Goal: Information Seeking & Learning: Learn about a topic

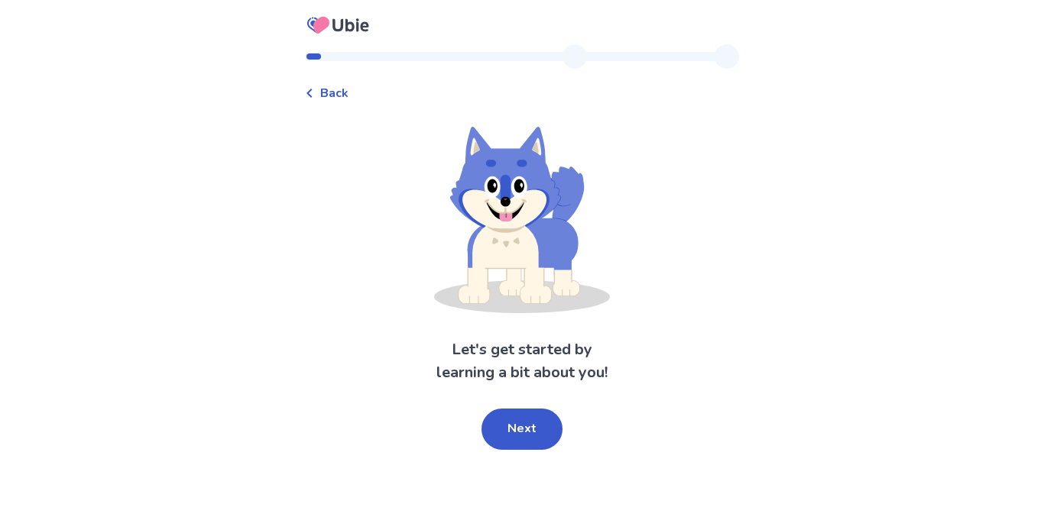
click at [523, 407] on div "Let's get started by learning a bit about you! Next" at bounding box center [522, 288] width 434 height 323
click at [533, 424] on button "Next" at bounding box center [521, 429] width 81 height 41
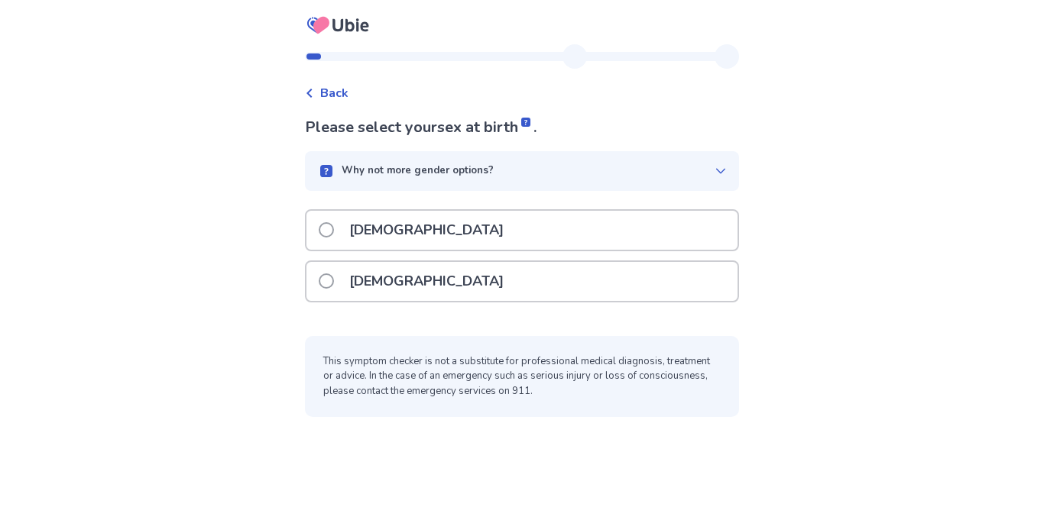
click at [501, 275] on div "[DEMOGRAPHIC_DATA]" at bounding box center [521, 281] width 431 height 39
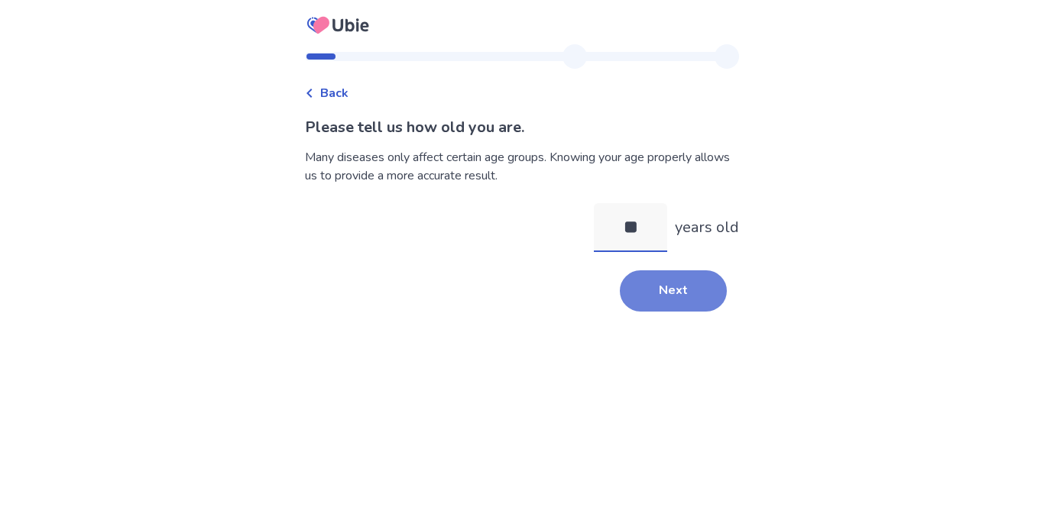
type input "**"
click at [711, 282] on button "Next" at bounding box center [673, 291] width 107 height 41
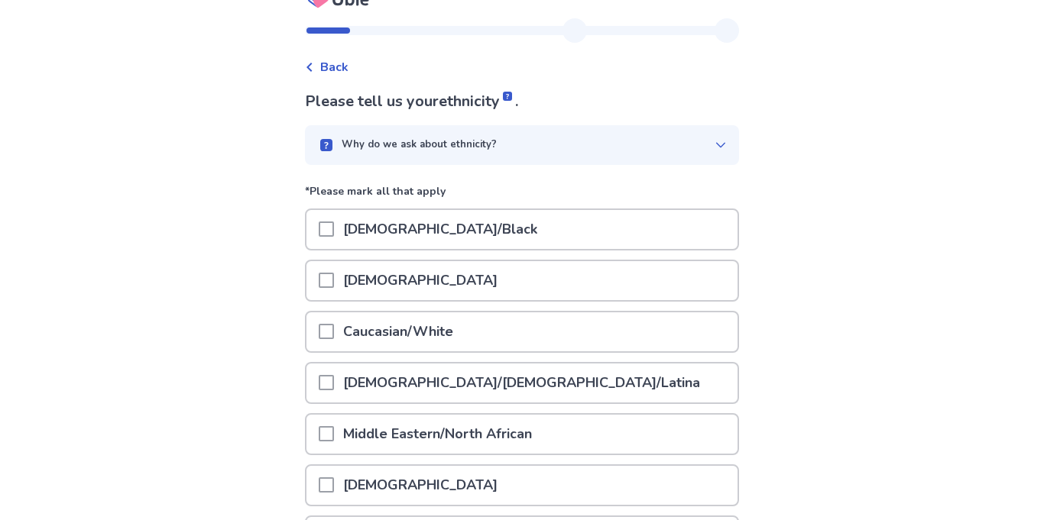
click at [491, 325] on div "Caucasian/White" at bounding box center [521, 332] width 431 height 39
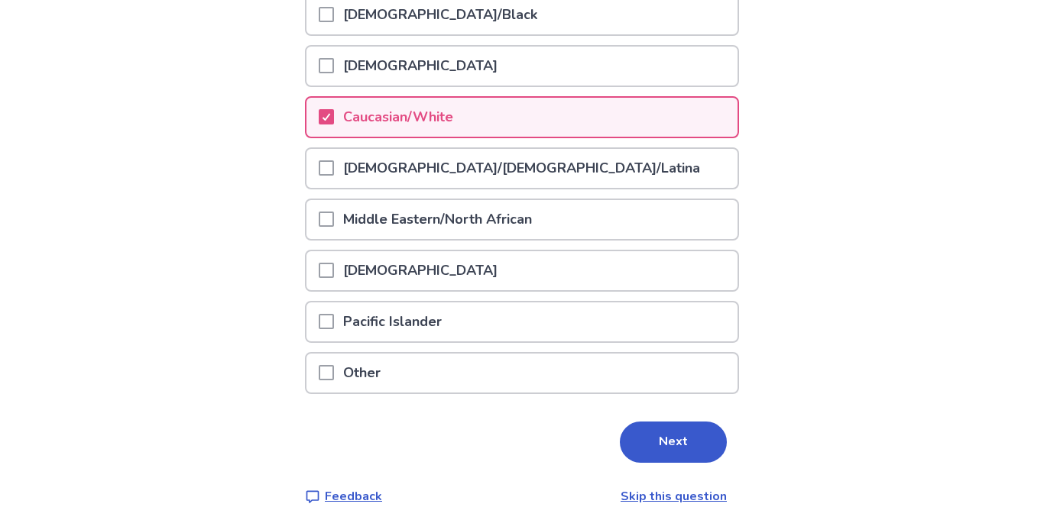
scroll to position [251, 0]
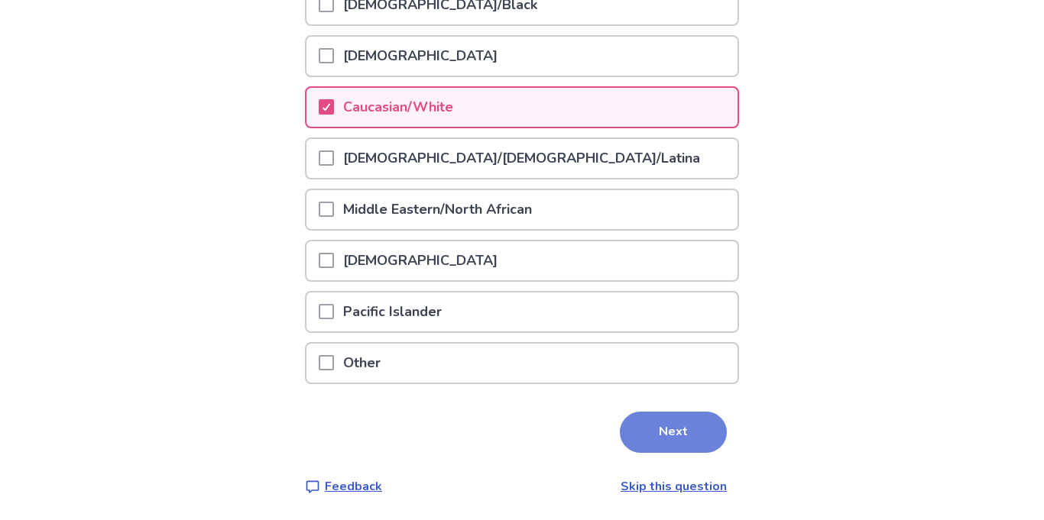
click at [675, 417] on button "Next" at bounding box center [673, 432] width 107 height 41
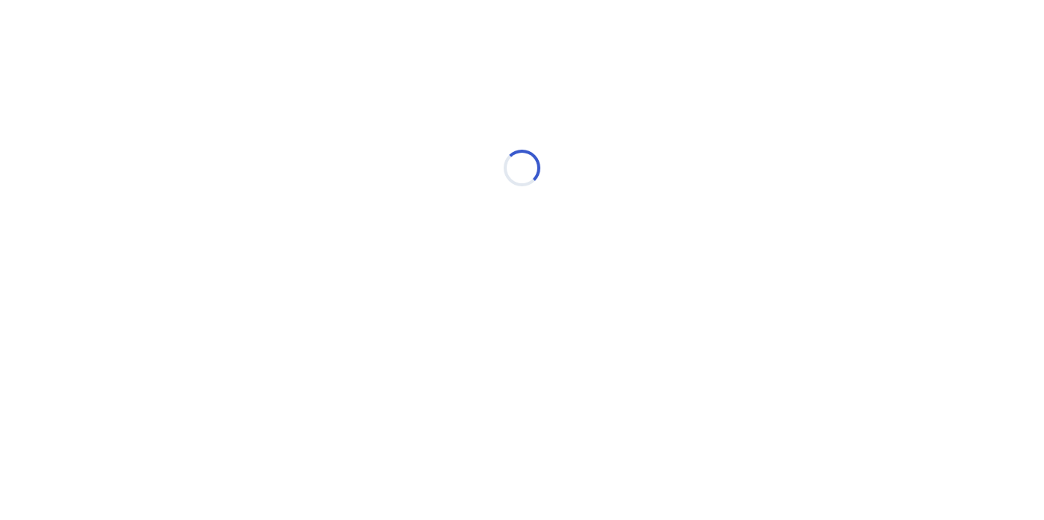
scroll to position [0, 0]
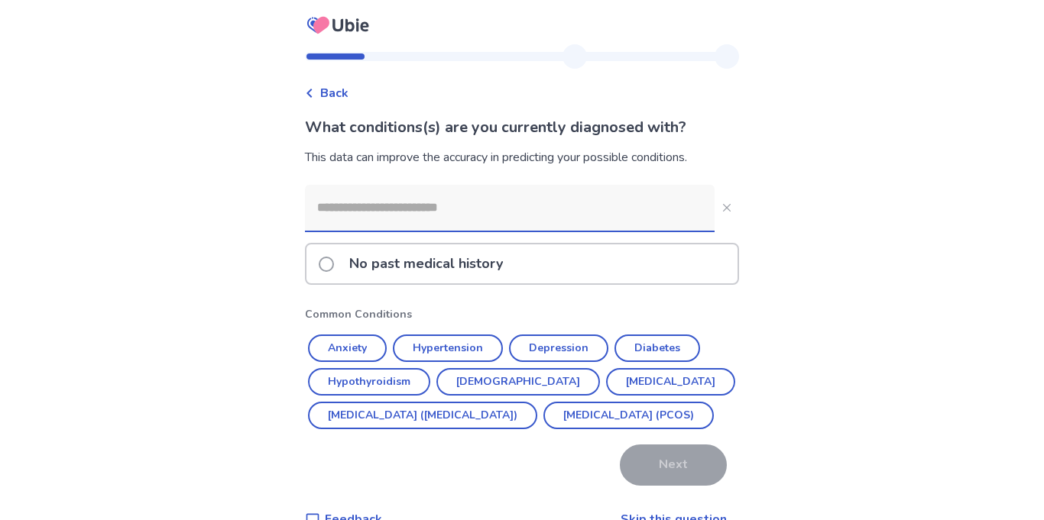
scroll to position [66, 0]
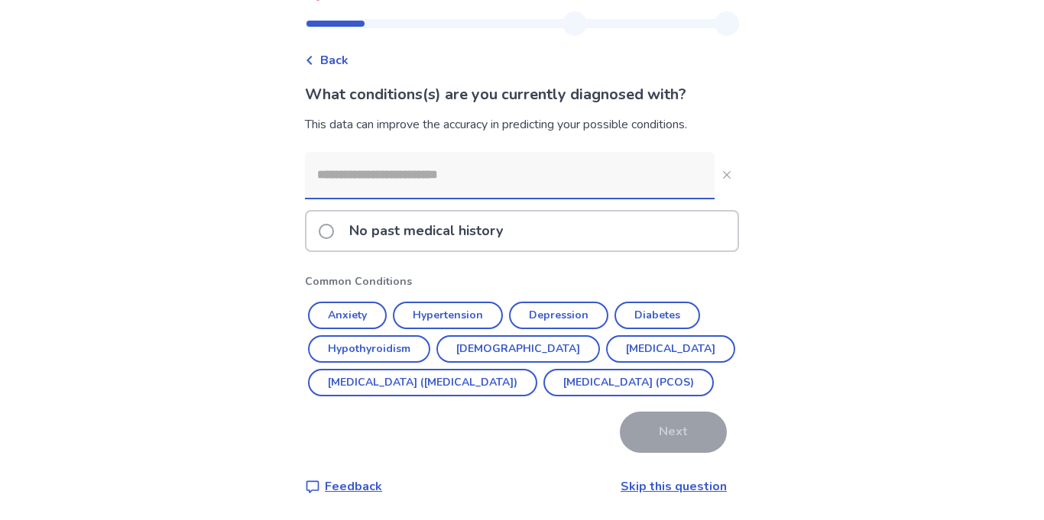
click at [546, 212] on div "No past medical history" at bounding box center [521, 231] width 431 height 39
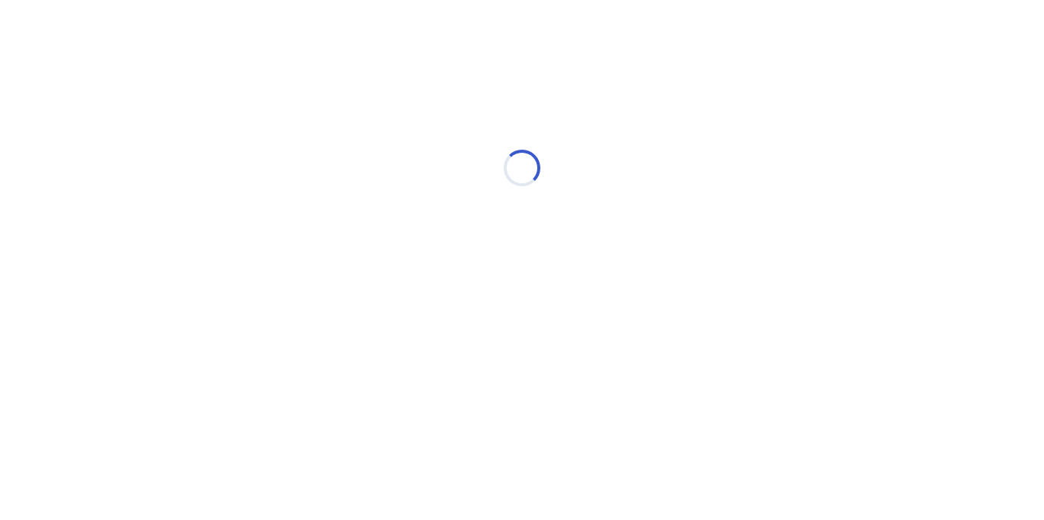
scroll to position [0, 0]
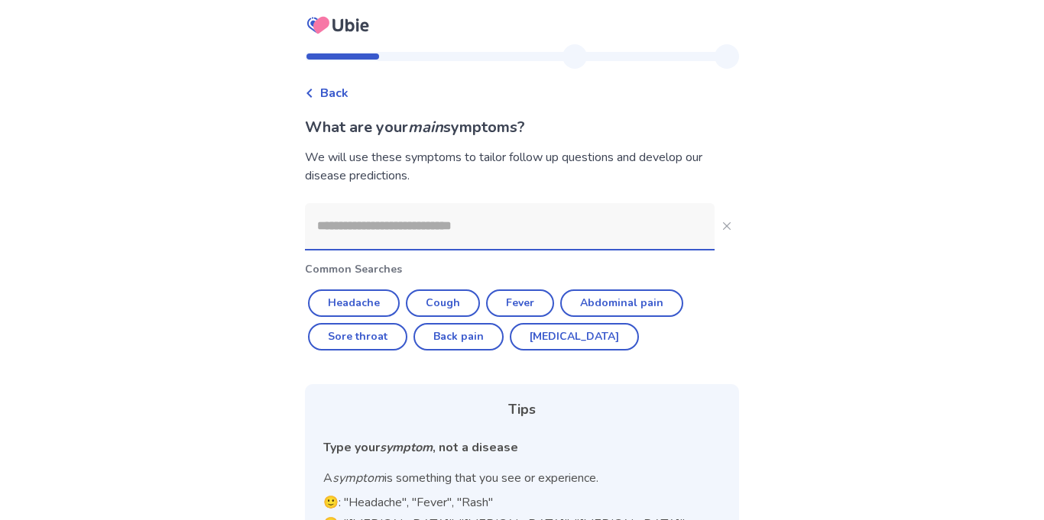
click at [481, 243] on input at bounding box center [510, 226] width 410 height 46
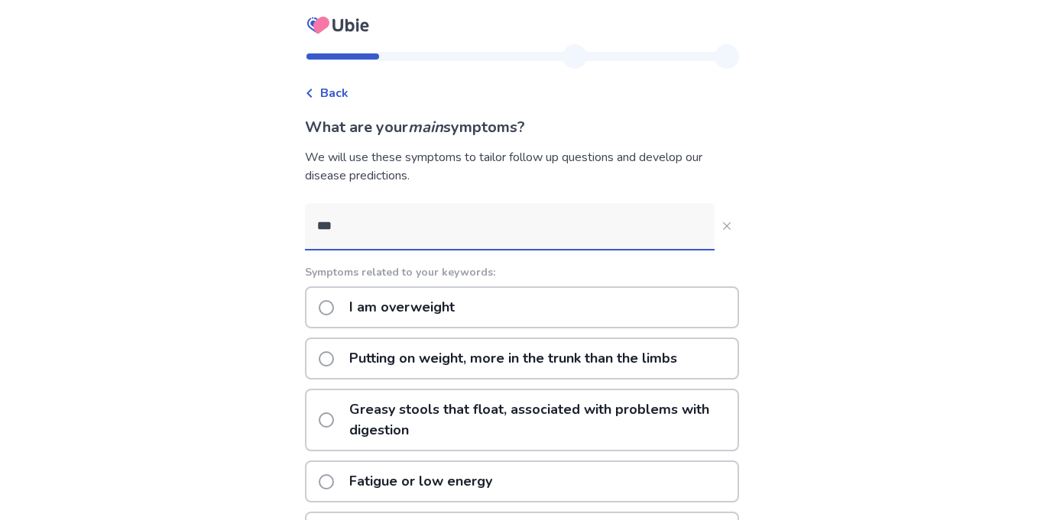
type input "****"
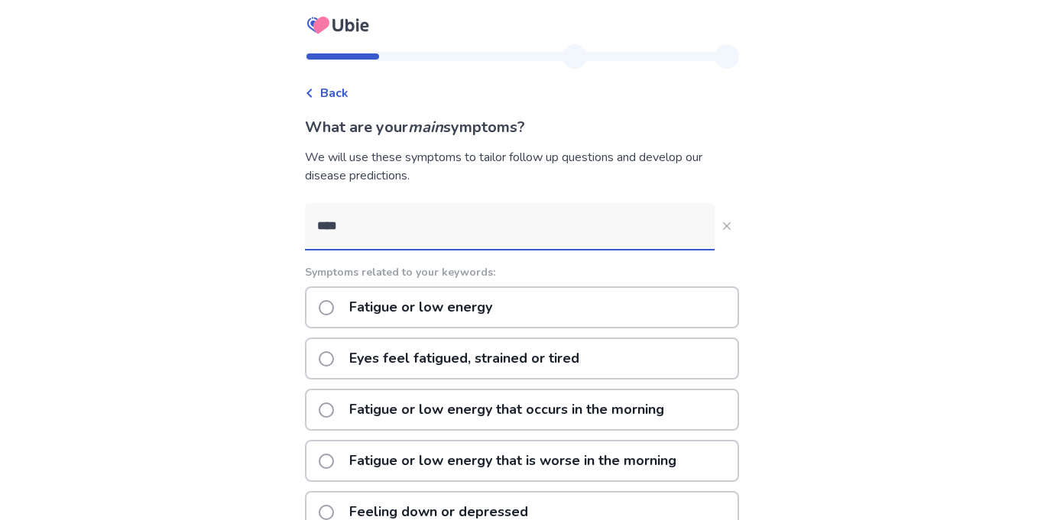
click at [477, 300] on p "Fatigue or low energy" at bounding box center [420, 307] width 161 height 39
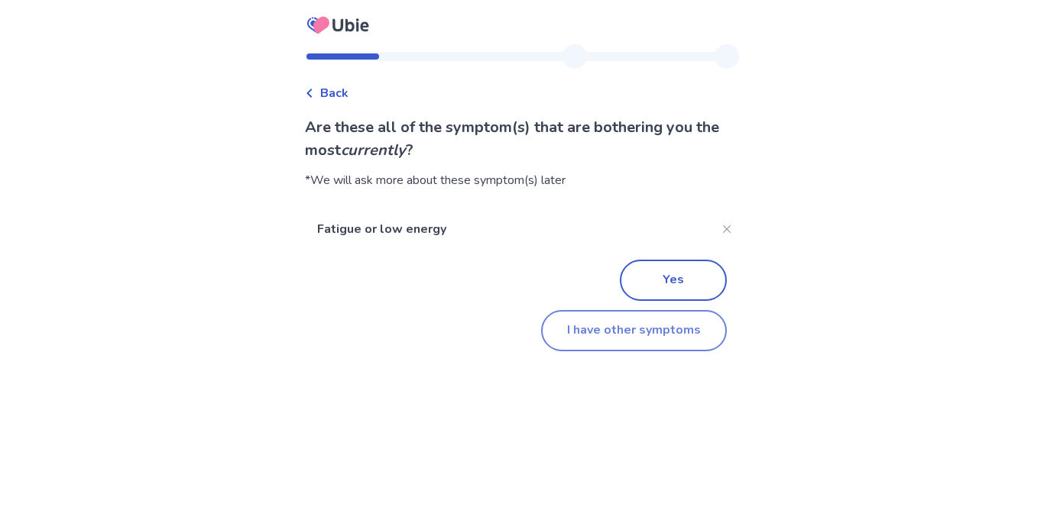
click at [592, 313] on button "I have other symptoms" at bounding box center [634, 330] width 186 height 41
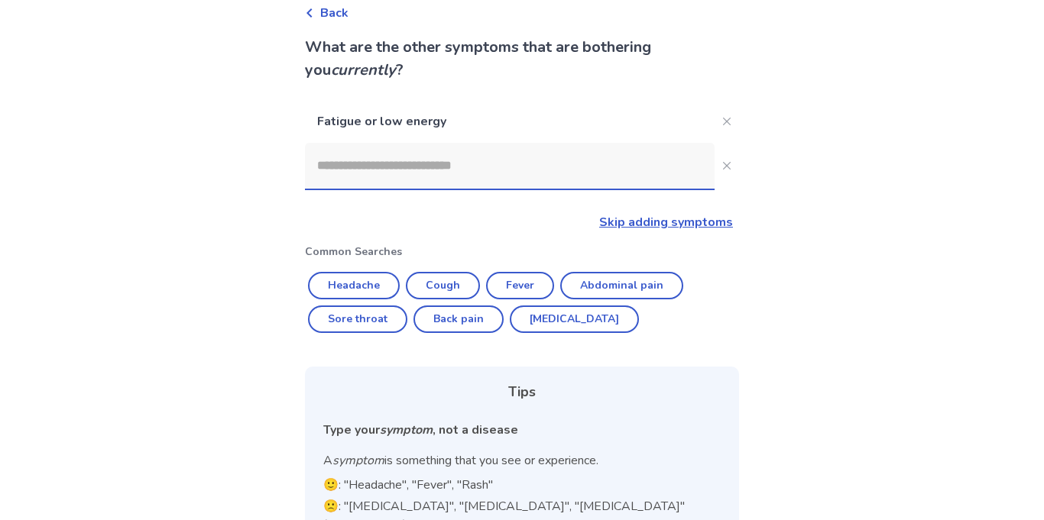
scroll to position [65, 0]
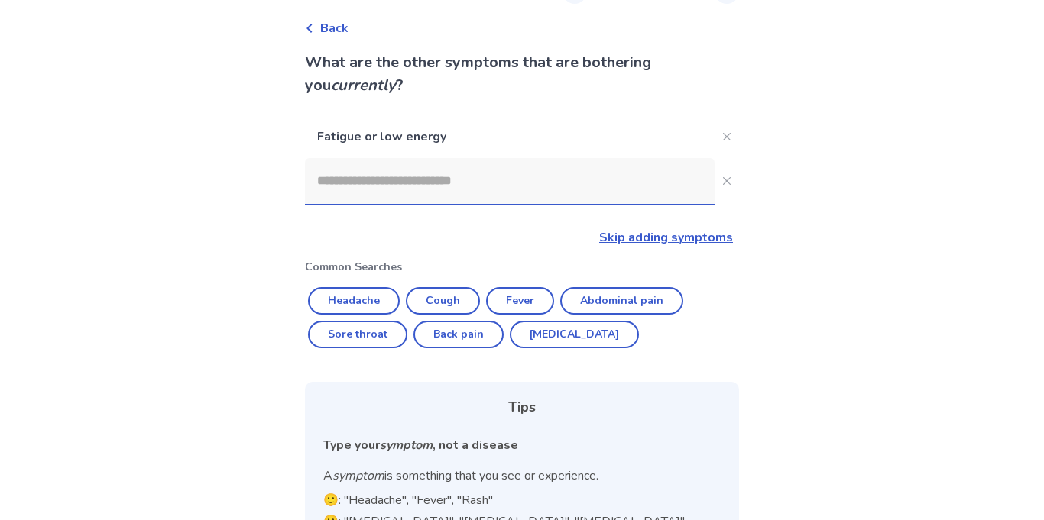
click at [586, 173] on input at bounding box center [510, 181] width 410 height 46
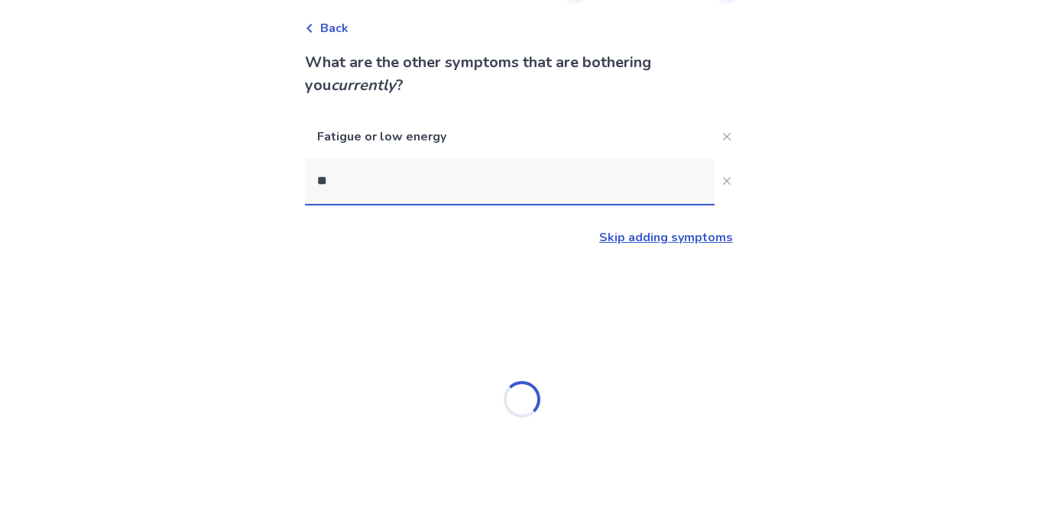
scroll to position [0, 0]
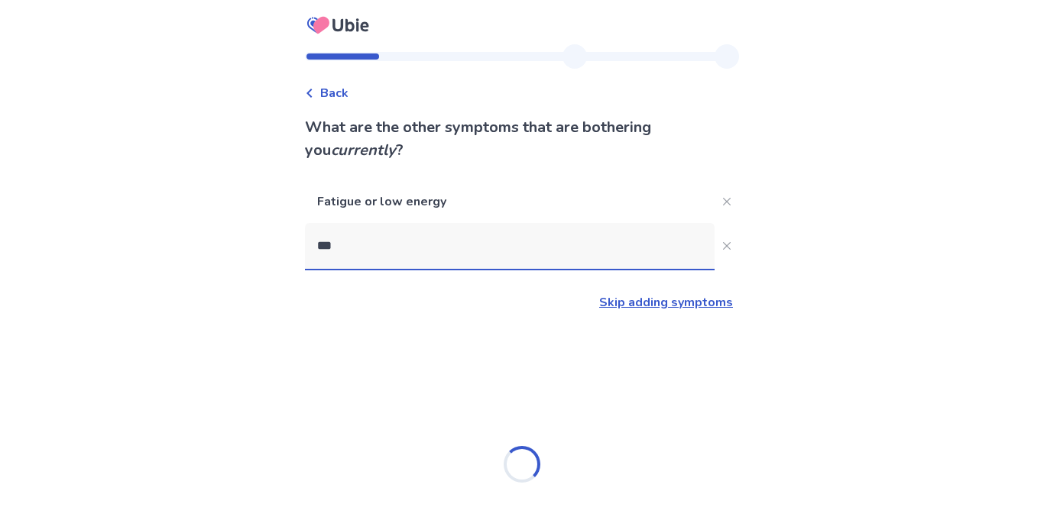
type input "****"
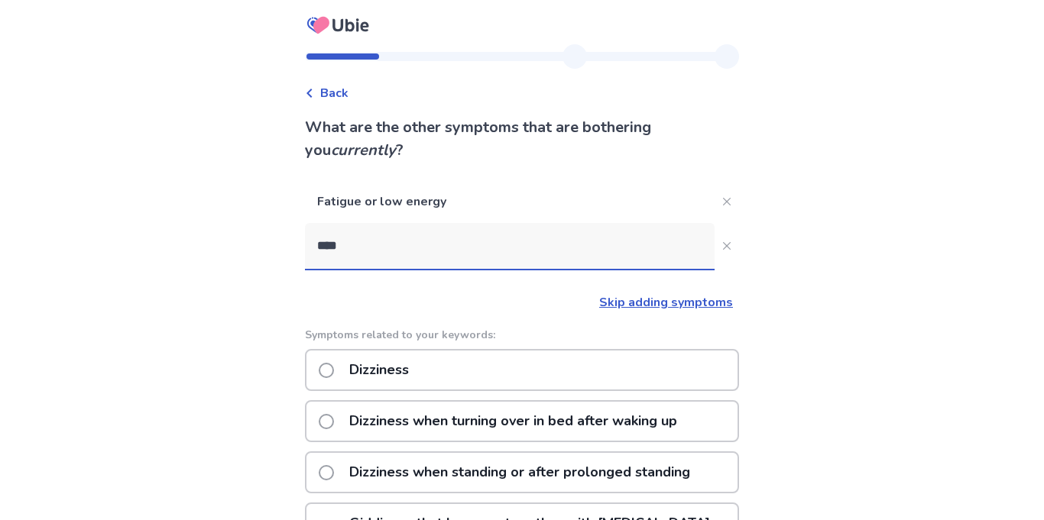
click at [572, 381] on div "Dizziness" at bounding box center [522, 370] width 434 height 42
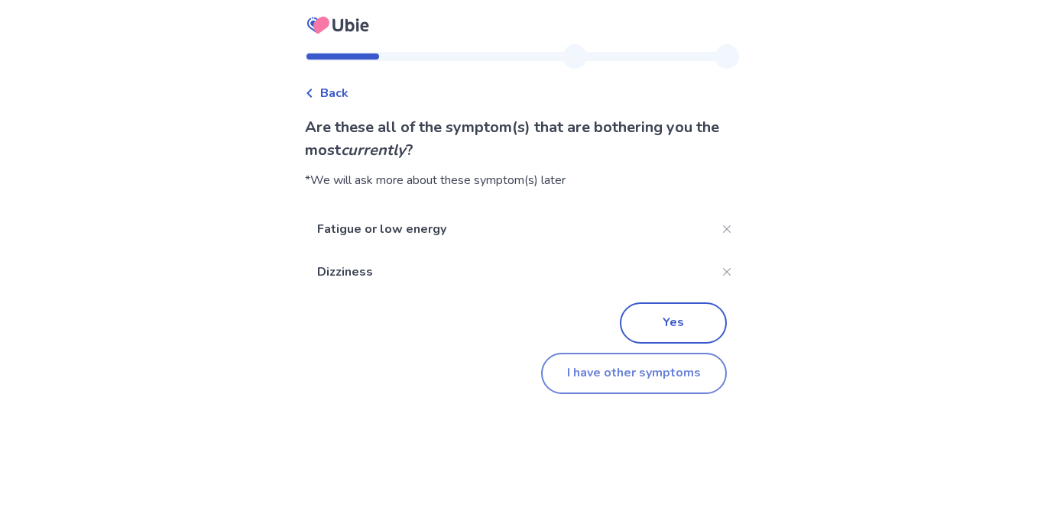
click at [624, 363] on button "I have other symptoms" at bounding box center [634, 373] width 186 height 41
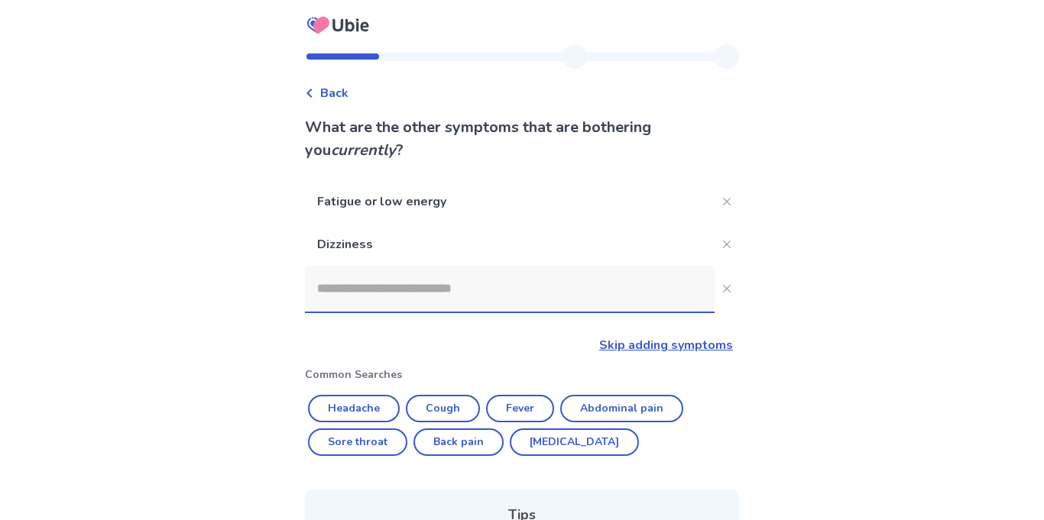
click at [562, 302] on input at bounding box center [510, 289] width 410 height 46
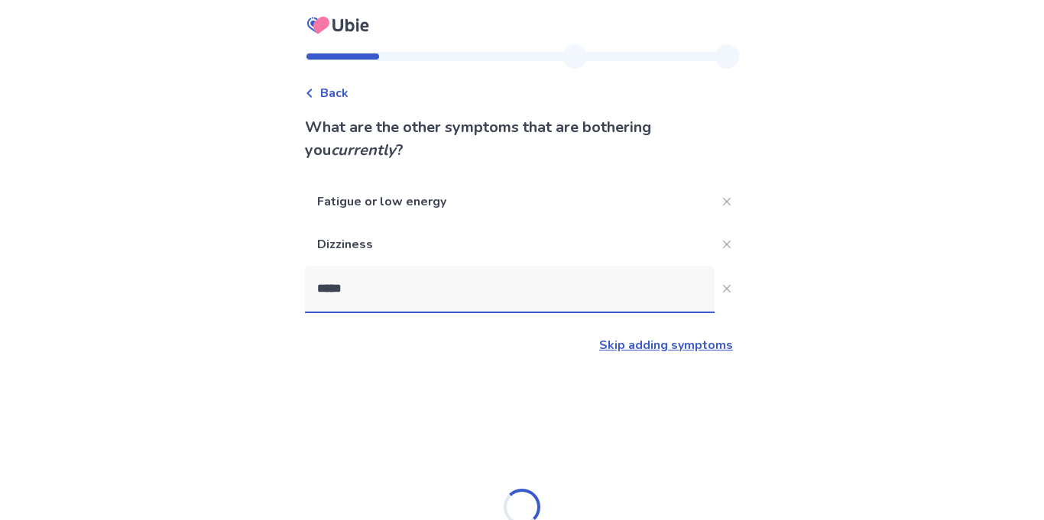
type input "******"
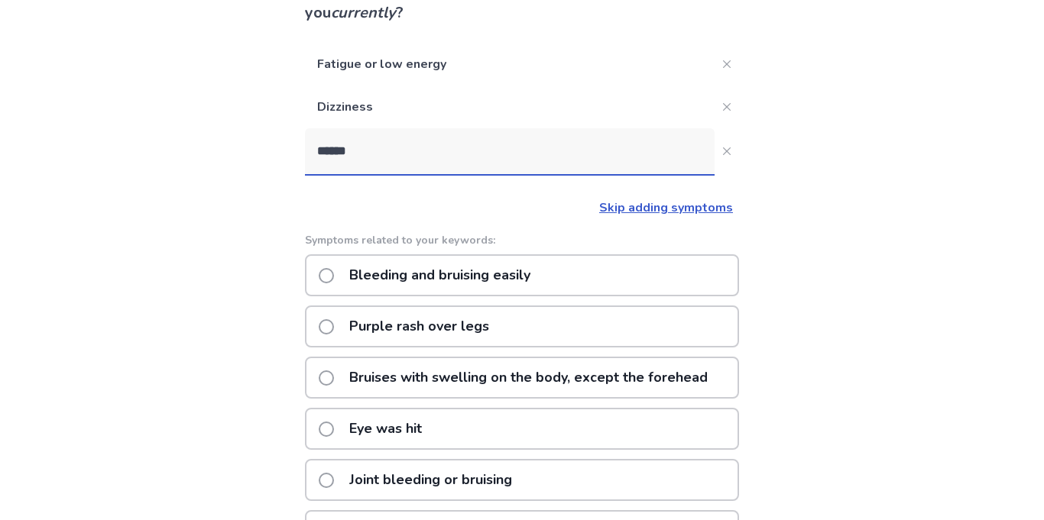
scroll to position [135, 0]
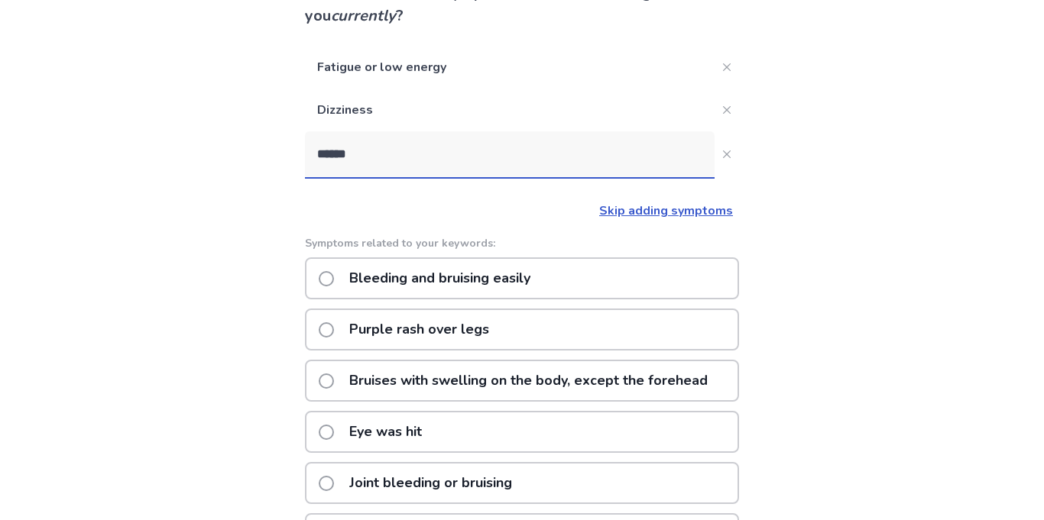
click at [564, 264] on div "Bleeding and bruising easily" at bounding box center [522, 279] width 434 height 42
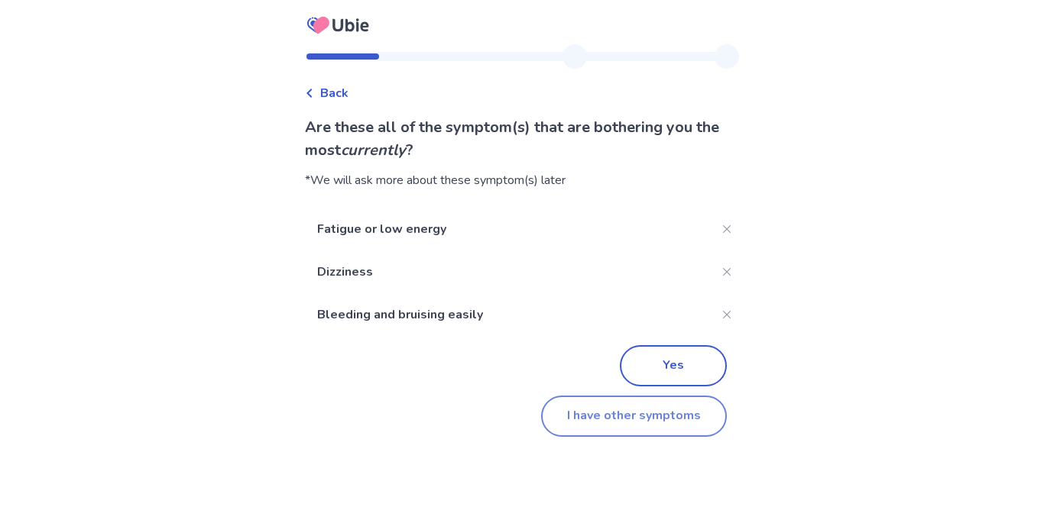
click at [620, 413] on button "I have other symptoms" at bounding box center [634, 416] width 186 height 41
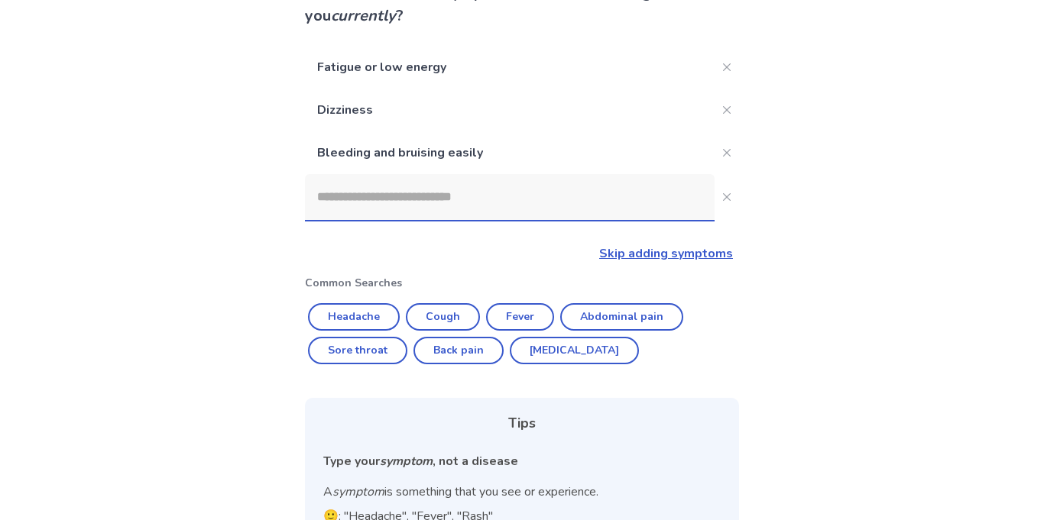
click at [533, 206] on input at bounding box center [510, 197] width 410 height 46
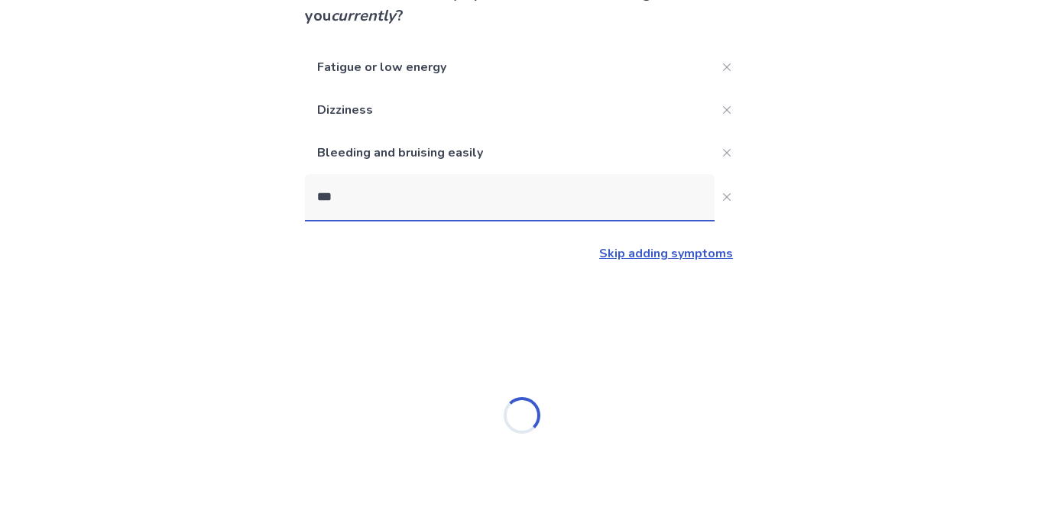
type input "****"
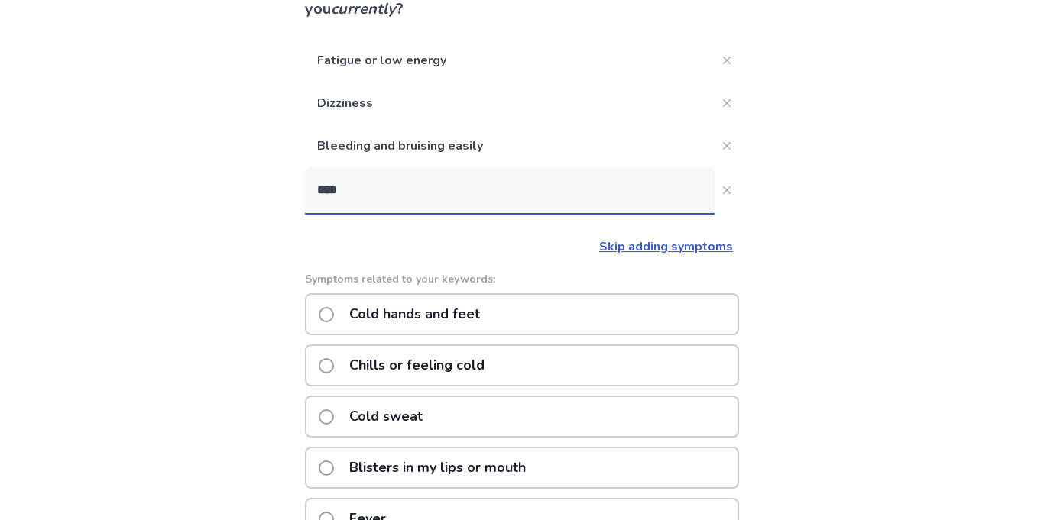
scroll to position [141, 0]
click at [467, 321] on p "Cold hands and feet" at bounding box center [414, 315] width 149 height 39
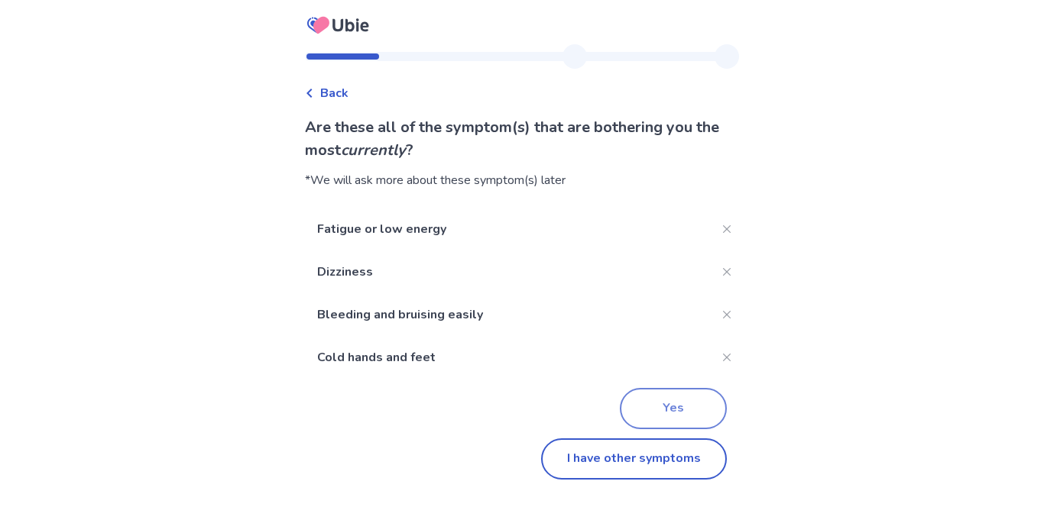
click at [667, 405] on button "Yes" at bounding box center [673, 408] width 107 height 41
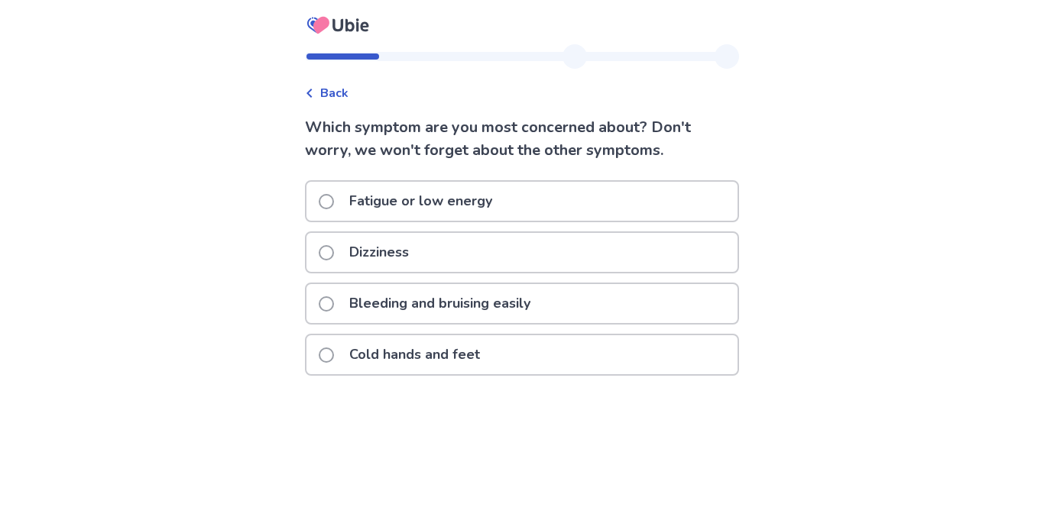
click at [627, 189] on div "Fatigue or low energy" at bounding box center [521, 201] width 431 height 39
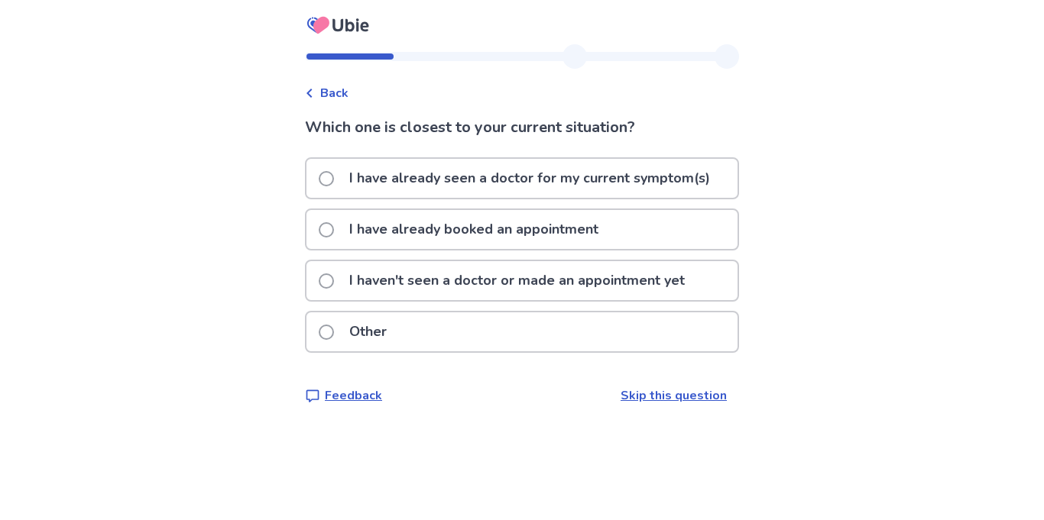
click at [608, 278] on p "I haven't seen a doctor or made an appointment yet" at bounding box center [517, 280] width 354 height 39
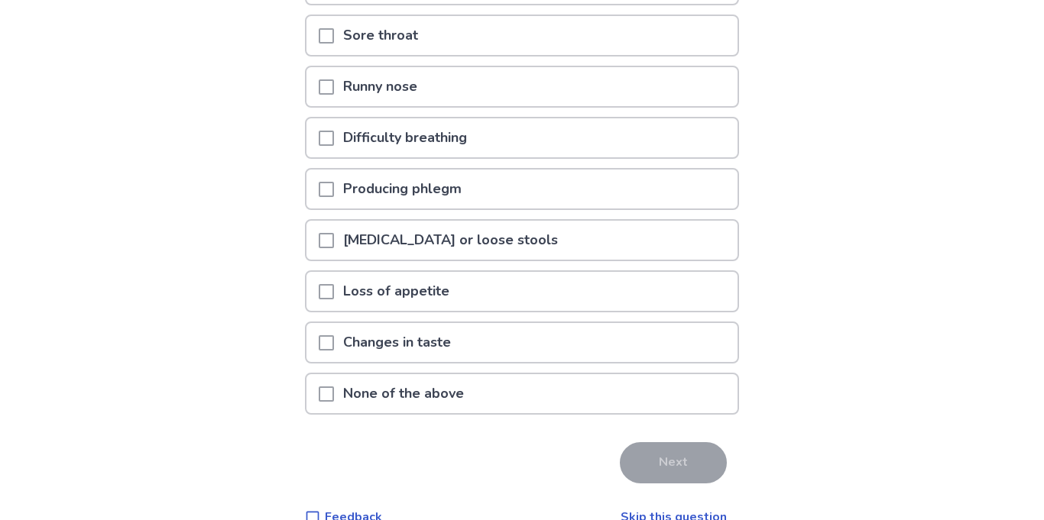
scroll to position [298, 0]
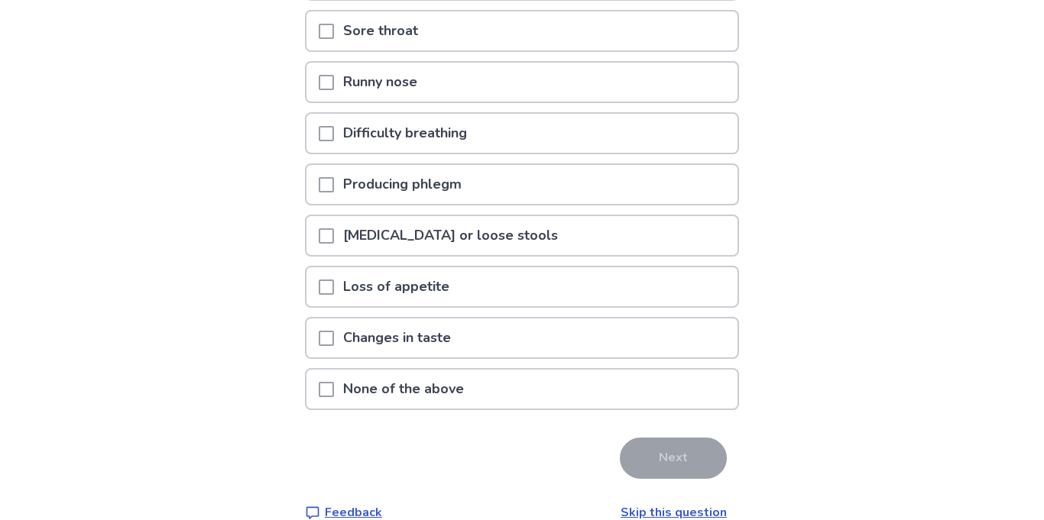
click at [613, 135] on div "Difficulty breathing" at bounding box center [521, 133] width 431 height 39
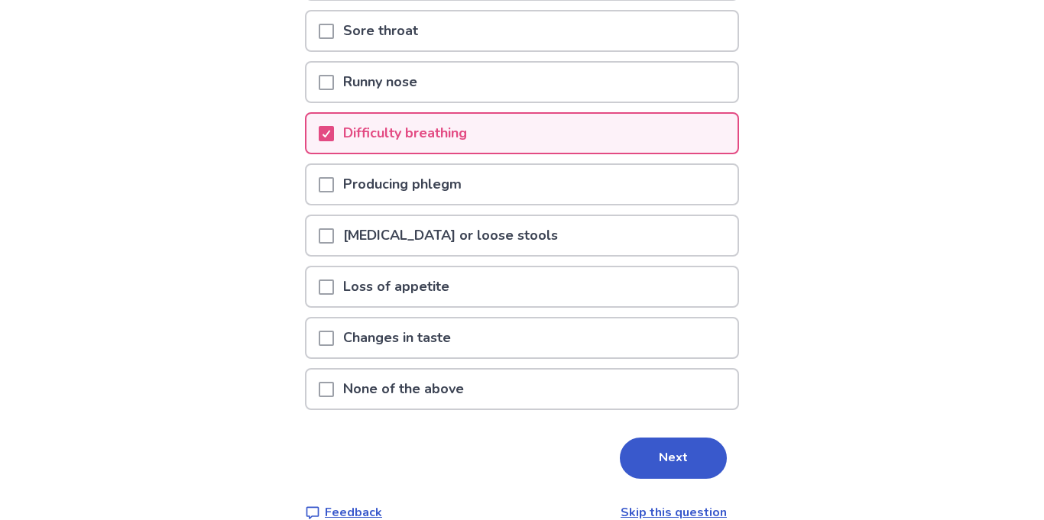
click at [611, 293] on div "Loss of appetite" at bounding box center [521, 286] width 431 height 39
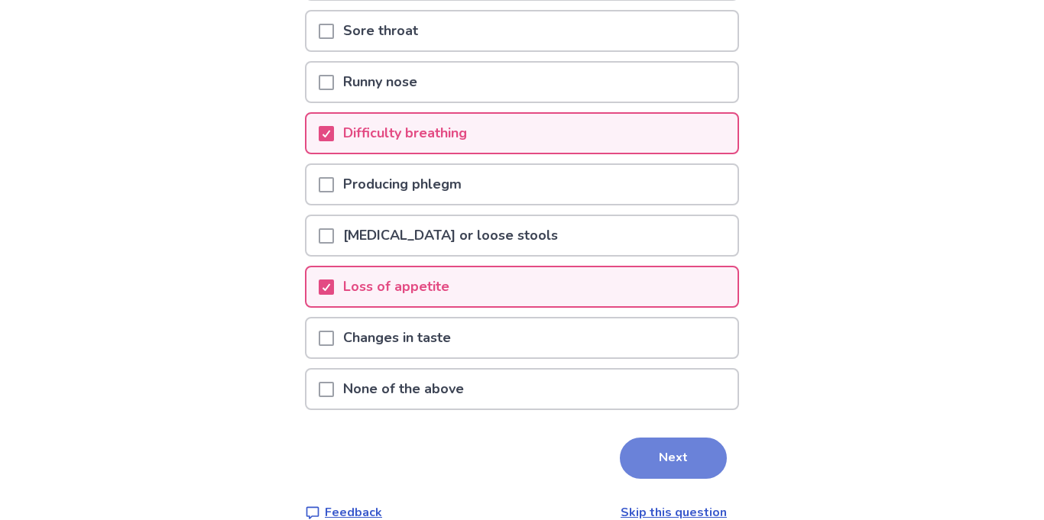
click at [689, 438] on button "Next" at bounding box center [673, 458] width 107 height 41
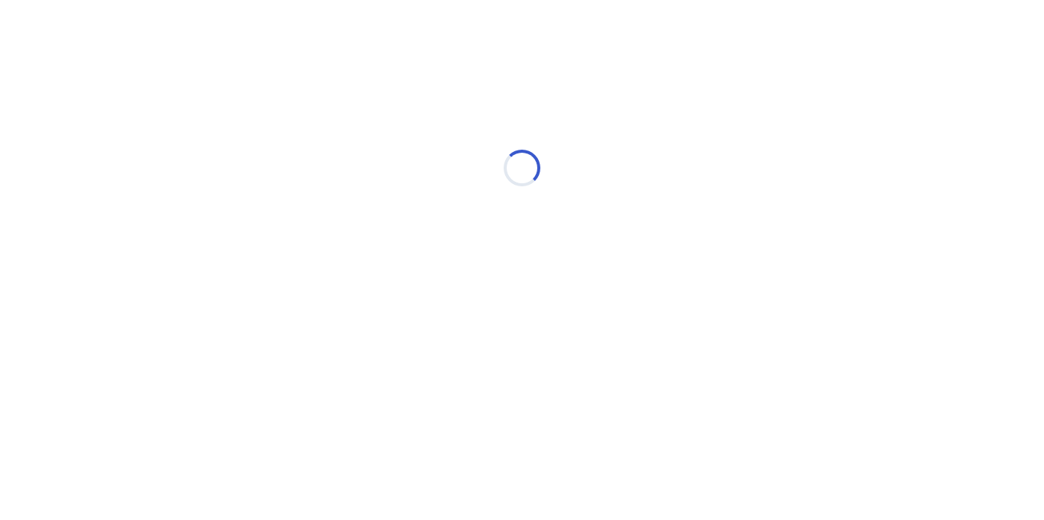
scroll to position [0, 0]
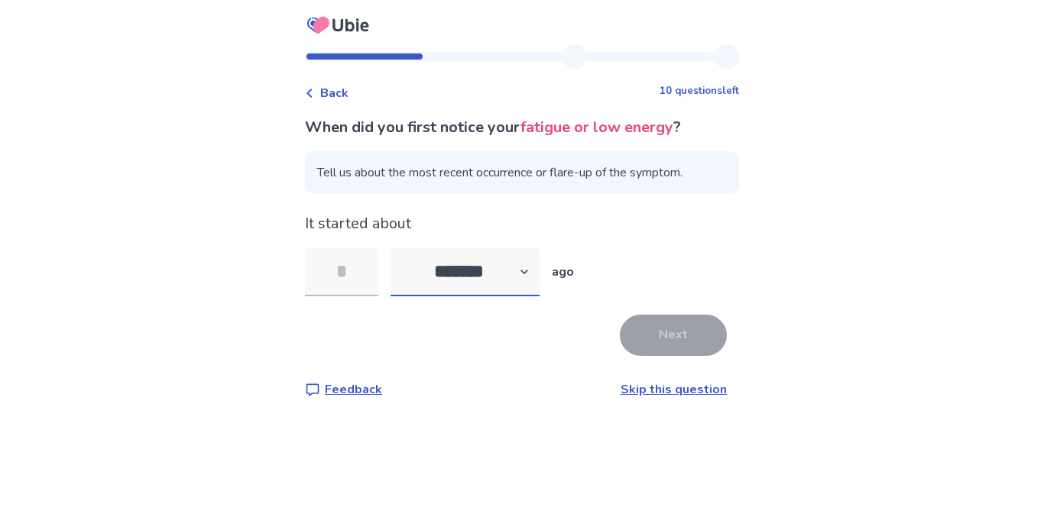
click at [471, 271] on select "******* ****** ******* ******** *******" at bounding box center [465, 272] width 149 height 49
select select "*"
click at [400, 248] on select "******* ****** ******* ******** *******" at bounding box center [465, 272] width 149 height 49
click at [374, 269] on input "tel" at bounding box center [341, 272] width 73 height 49
type input "*"
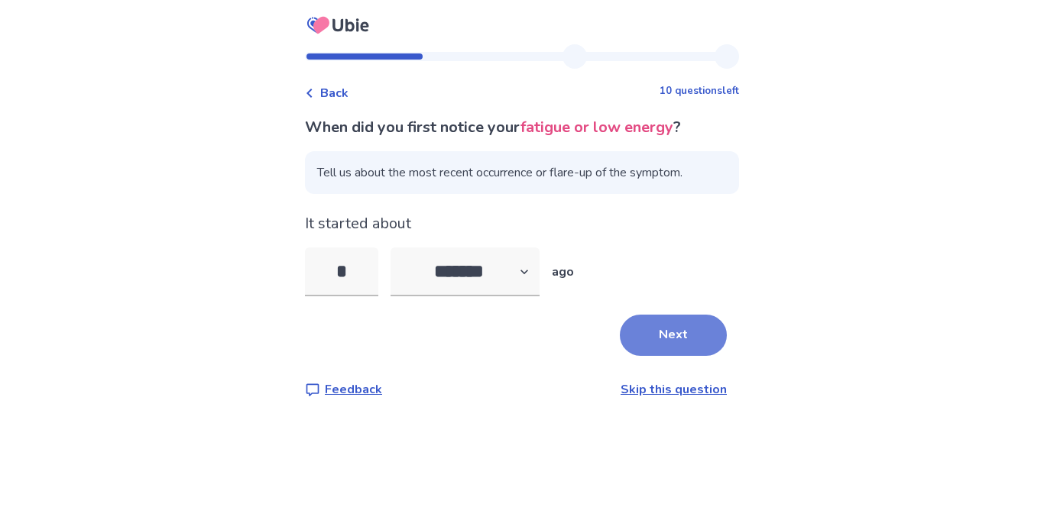
click at [655, 342] on button "Next" at bounding box center [673, 335] width 107 height 41
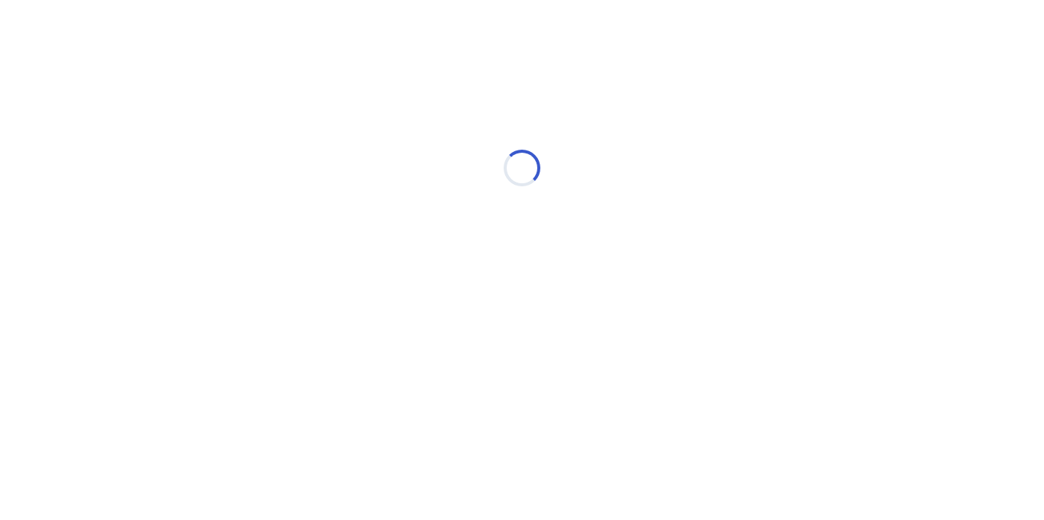
select select "*"
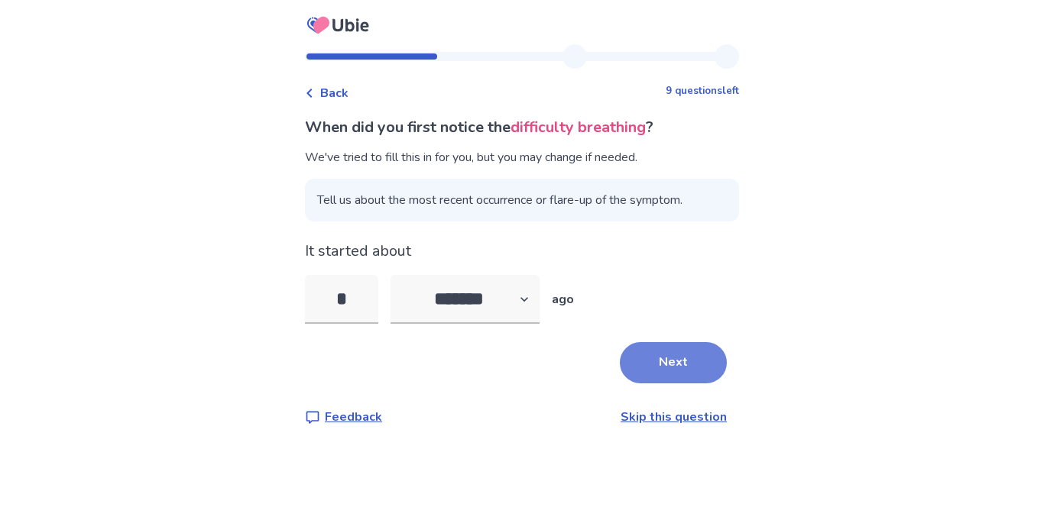
click at [650, 367] on button "Next" at bounding box center [673, 362] width 107 height 41
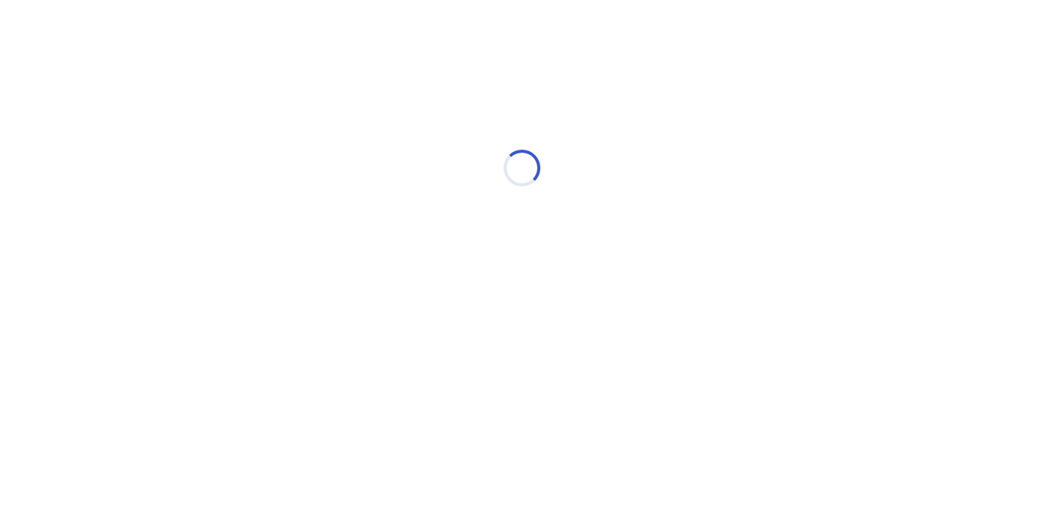
select select "*"
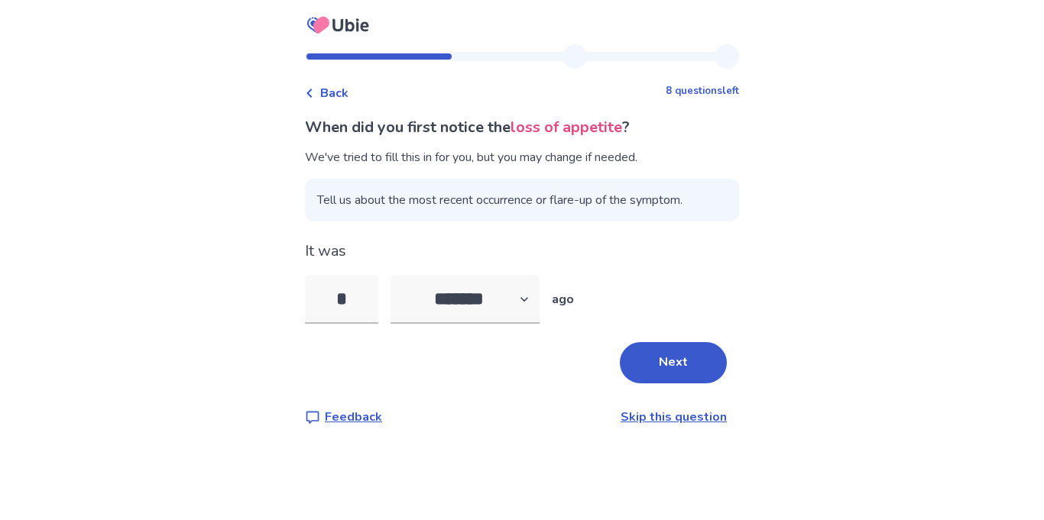
click at [650, 367] on button "Next" at bounding box center [673, 362] width 107 height 41
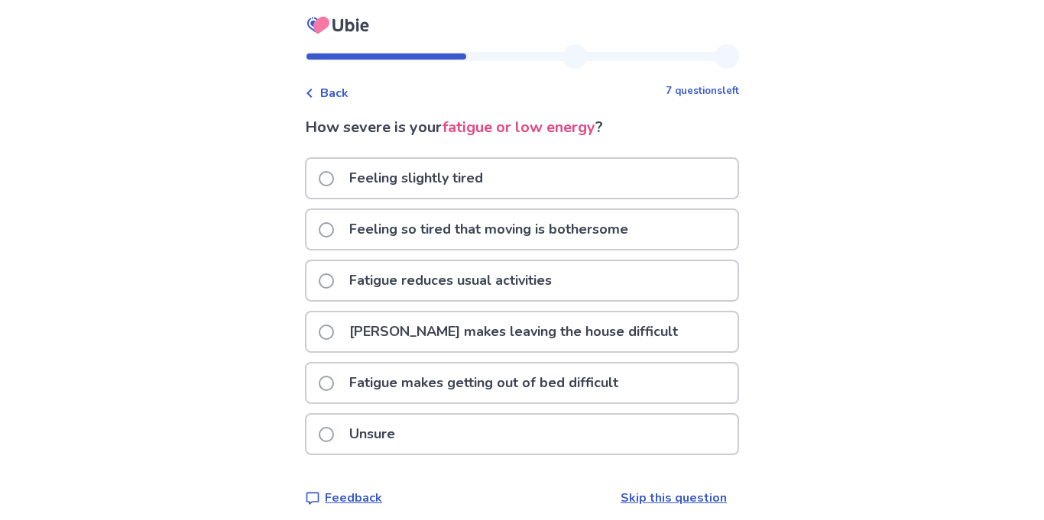
scroll to position [11, 0]
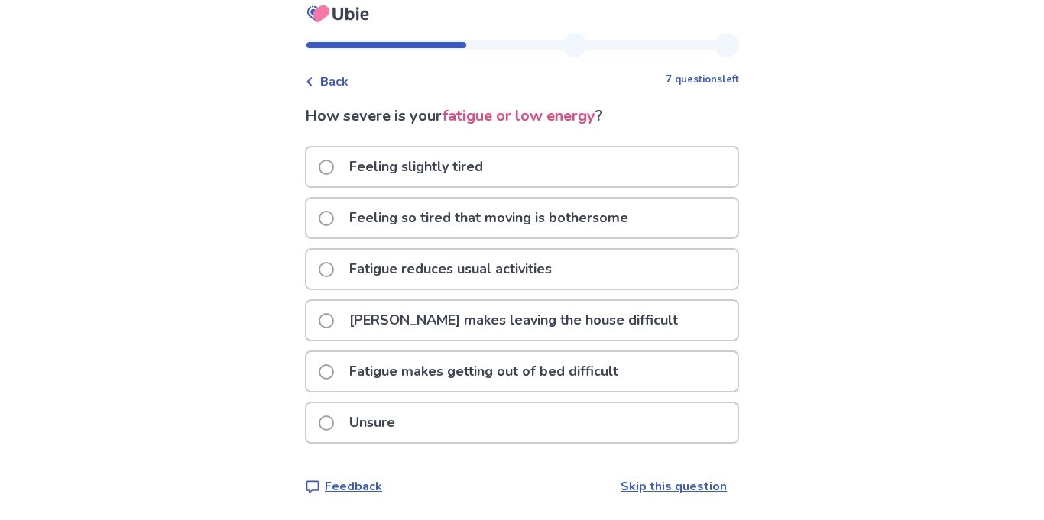
click at [567, 263] on div "Fatigue reduces usual activities" at bounding box center [521, 269] width 431 height 39
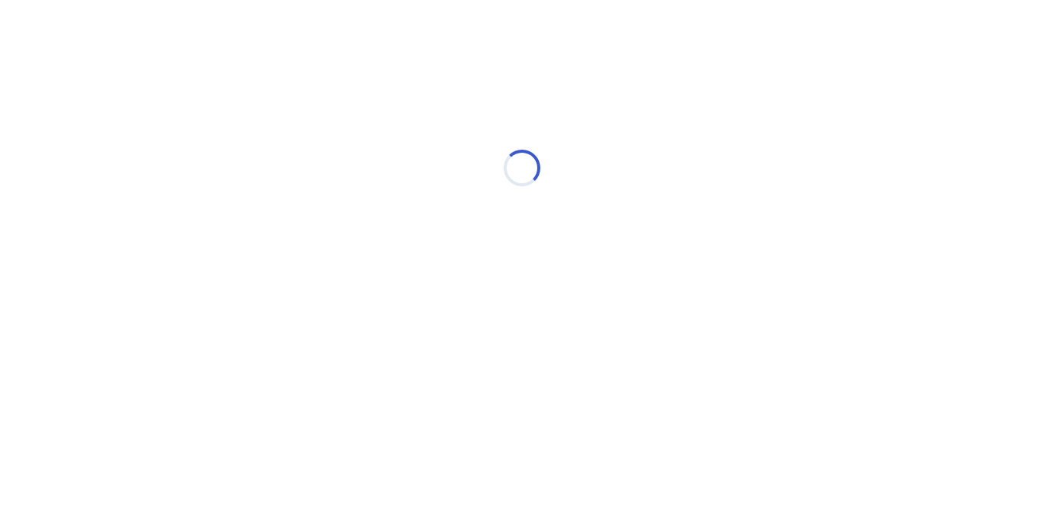
scroll to position [0, 0]
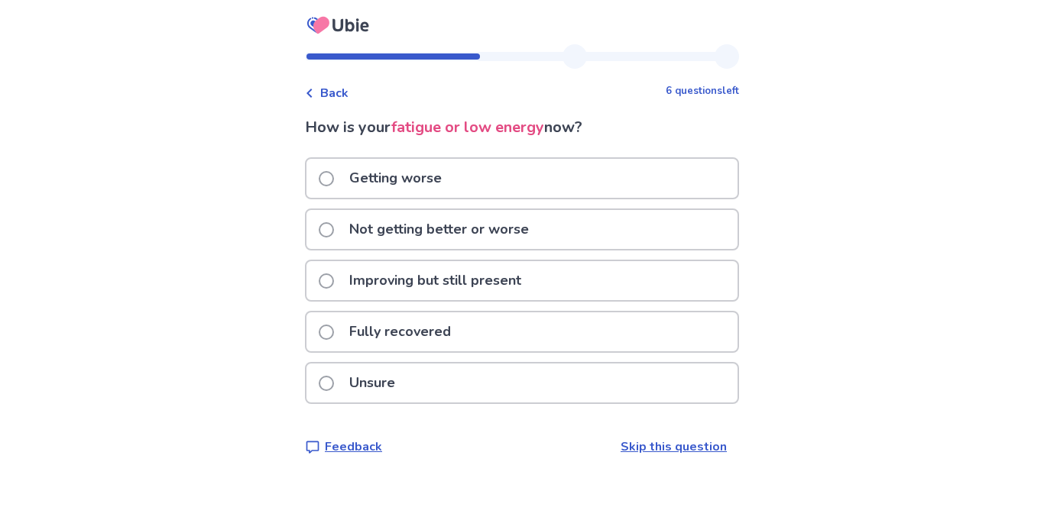
click at [556, 177] on div "Getting worse" at bounding box center [521, 178] width 431 height 39
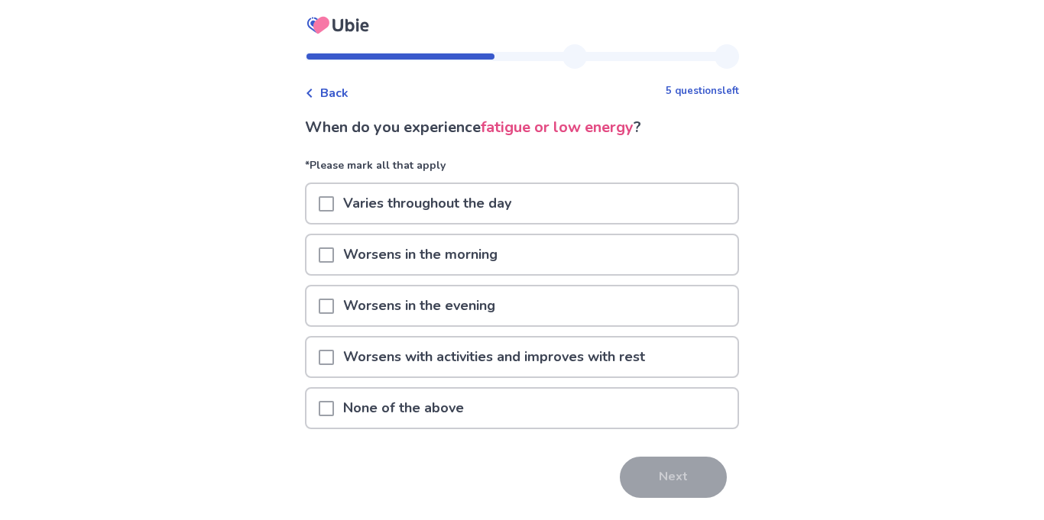
click at [520, 343] on p "Worsens with activities and improves with rest" at bounding box center [494, 357] width 320 height 39
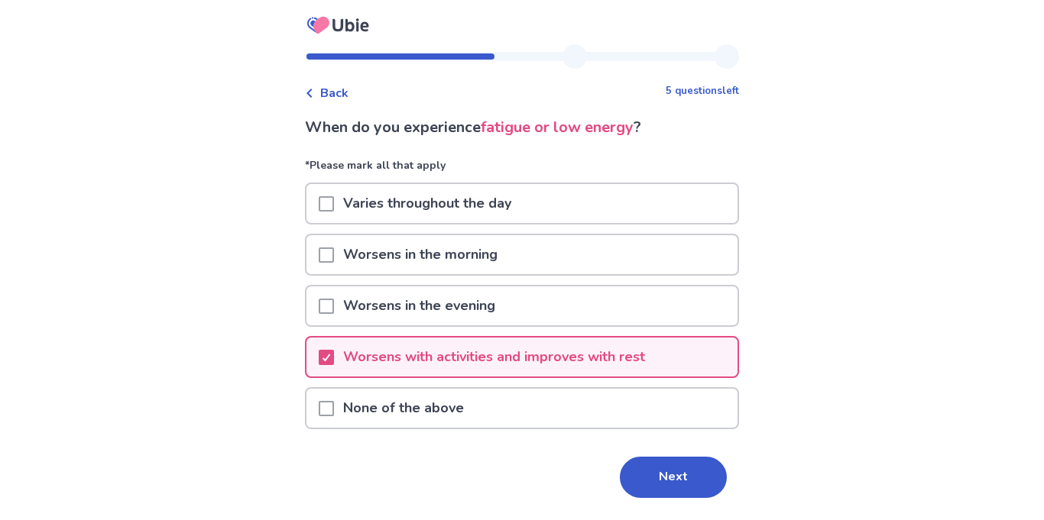
click at [554, 202] on div "Varies throughout the day" at bounding box center [521, 203] width 431 height 39
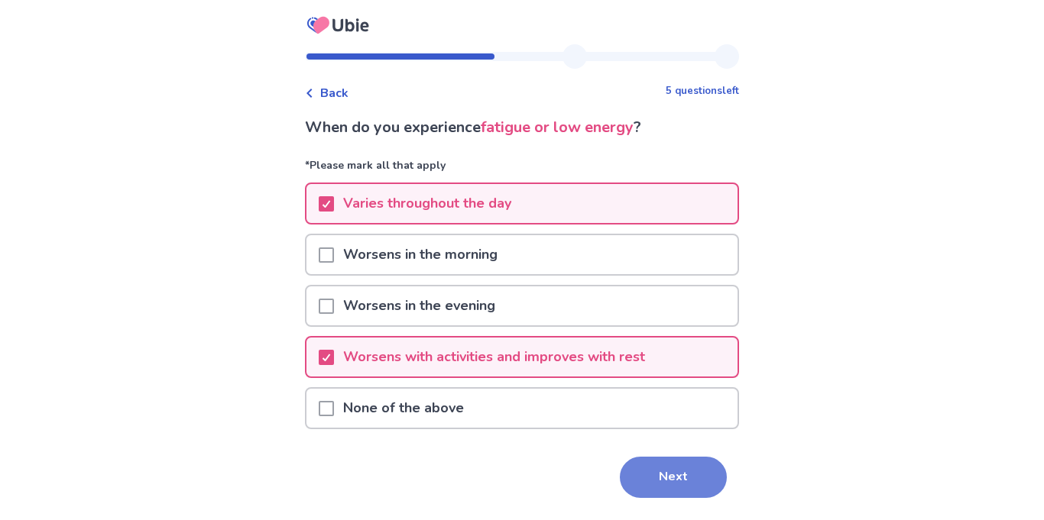
click at [647, 497] on button "Next" at bounding box center [673, 477] width 107 height 41
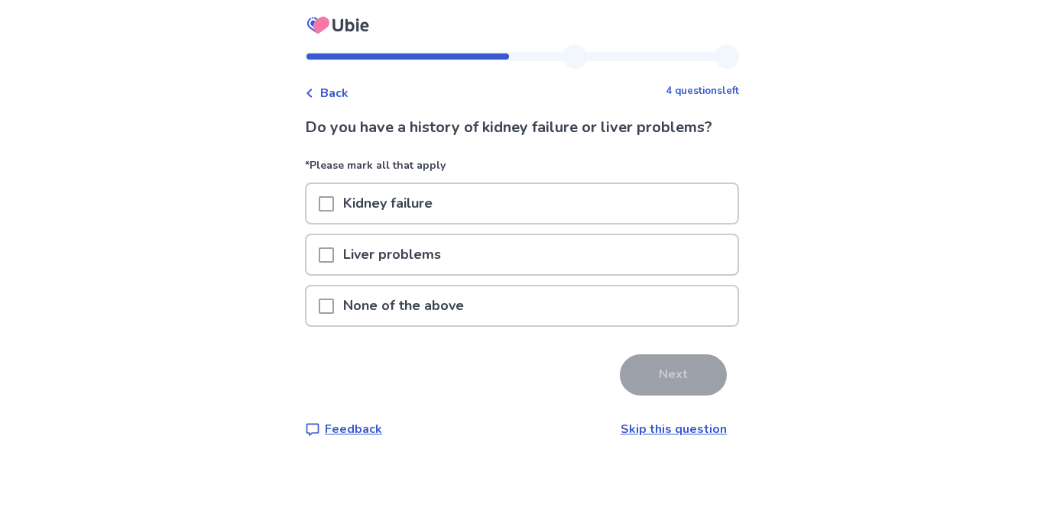
click at [673, 298] on div "None of the above" at bounding box center [521, 306] width 431 height 39
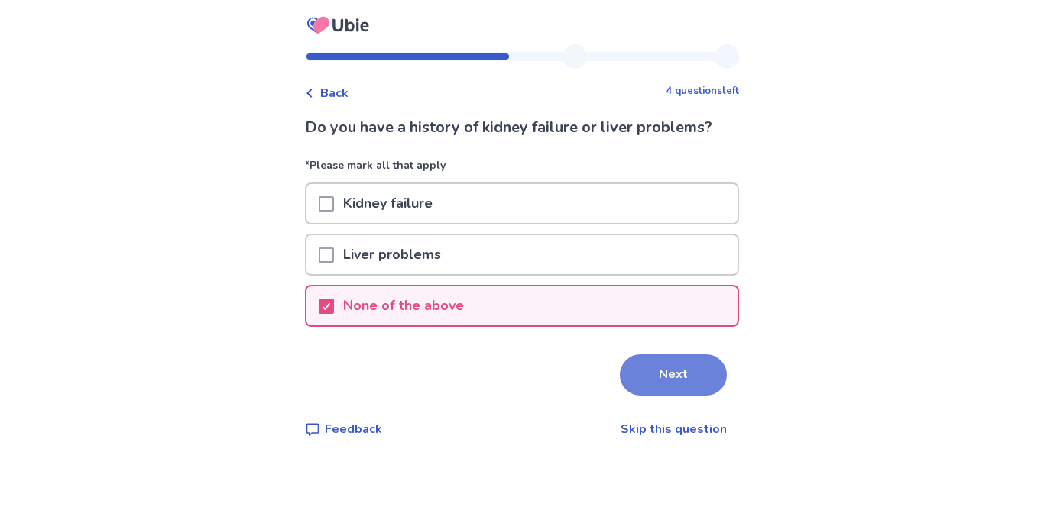
click at [679, 367] on button "Next" at bounding box center [673, 375] width 107 height 41
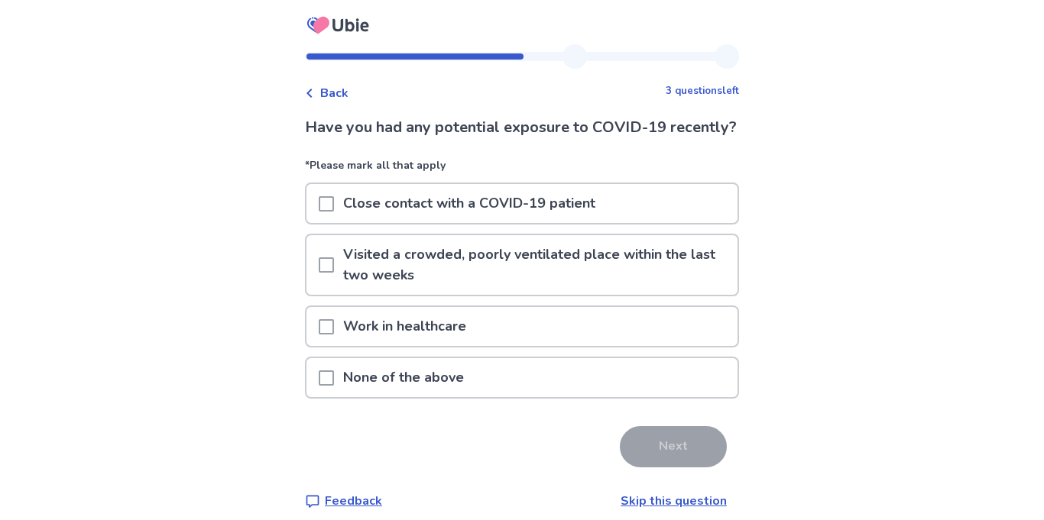
click at [608, 392] on div "None of the above" at bounding box center [521, 377] width 431 height 39
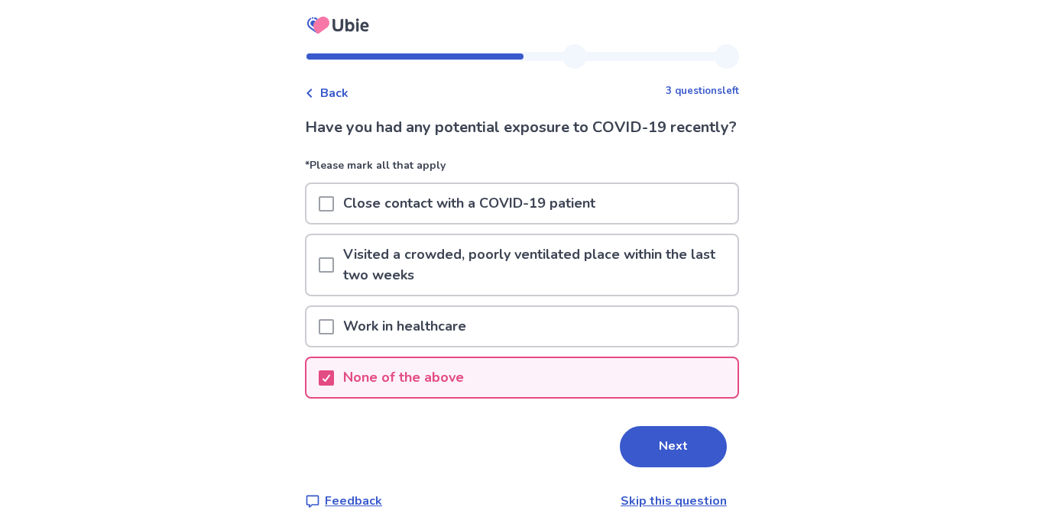
click at [601, 391] on div "None of the above" at bounding box center [521, 377] width 431 height 39
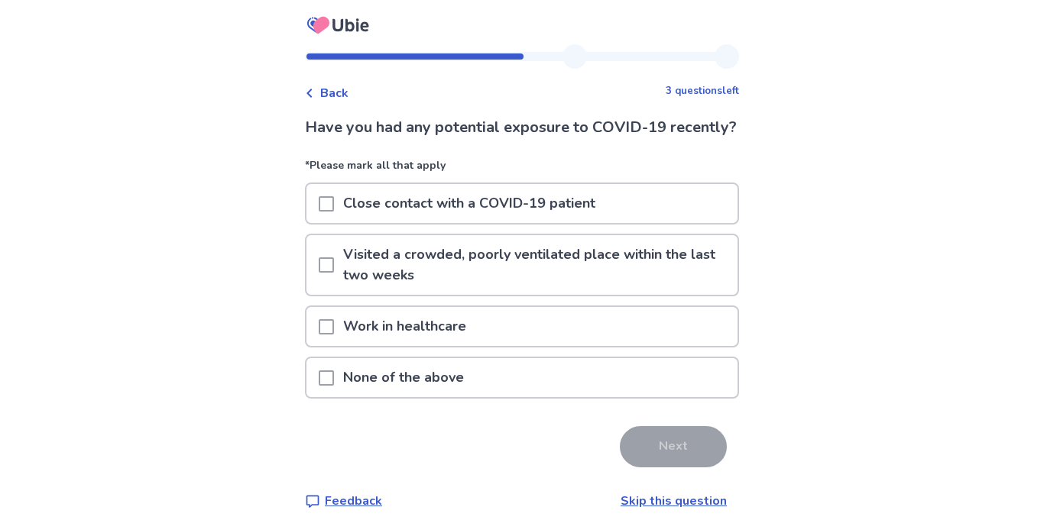
click at [588, 346] on div "Work in healthcare" at bounding box center [521, 326] width 431 height 39
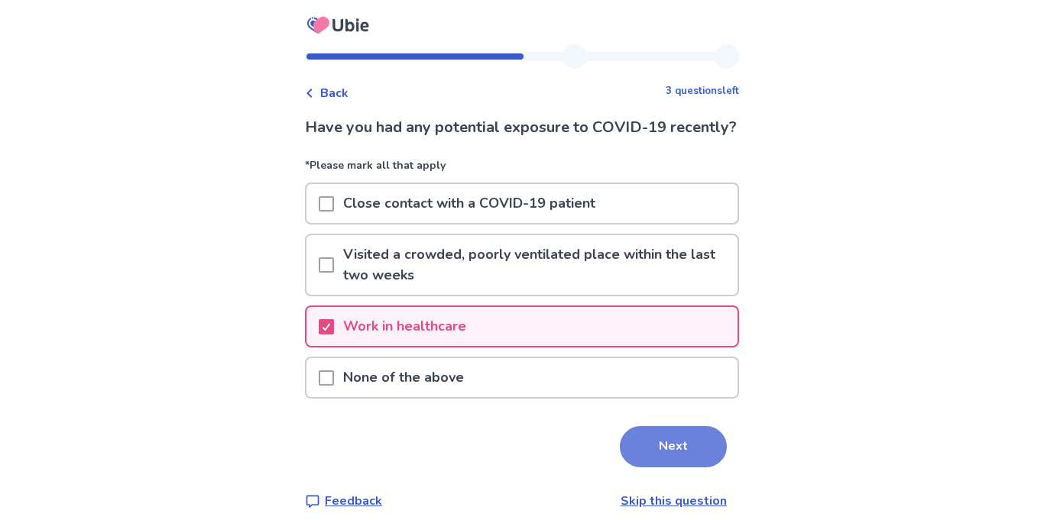
click at [656, 463] on button "Next" at bounding box center [673, 446] width 107 height 41
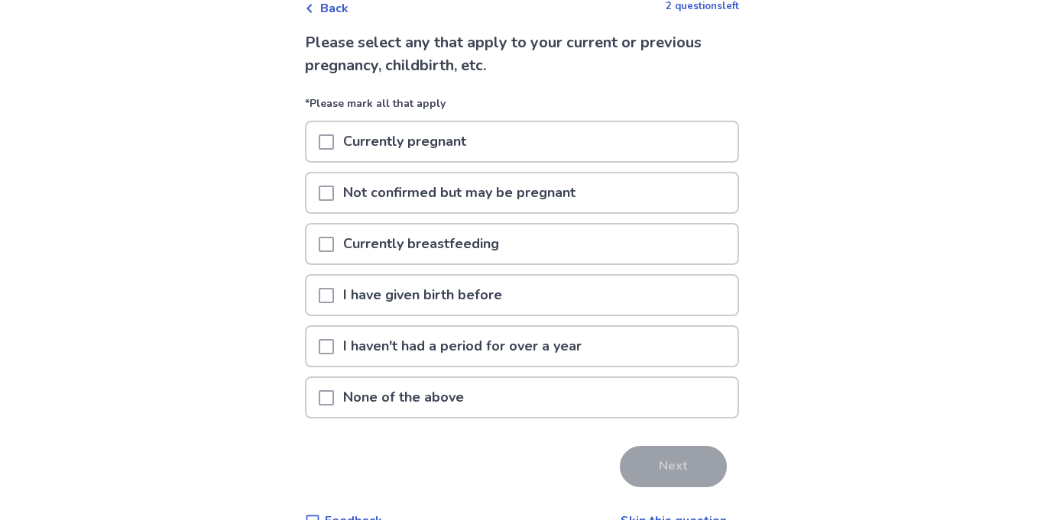
scroll to position [86, 0]
click at [645, 342] on div "I haven't had a period for over a year" at bounding box center [521, 345] width 431 height 39
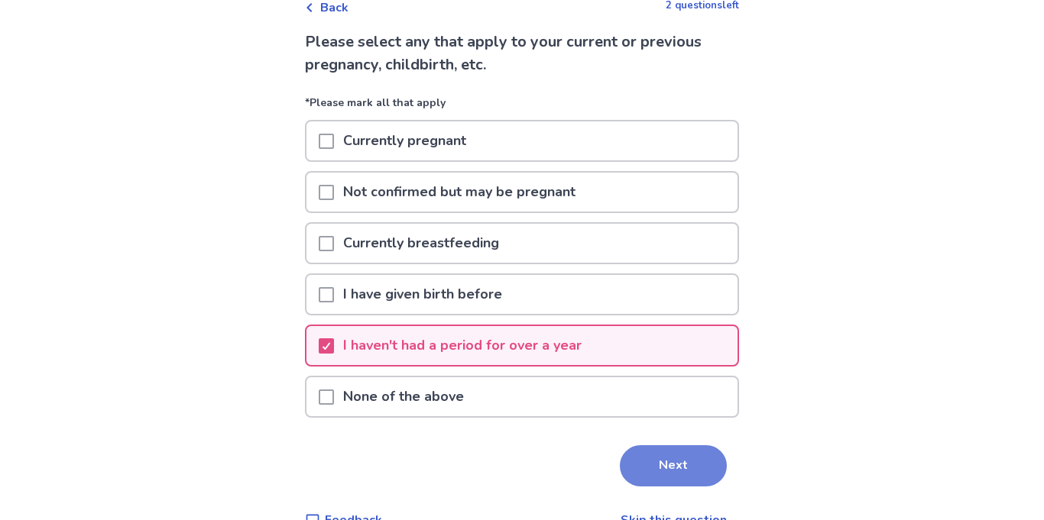
click at [669, 467] on button "Next" at bounding box center [673, 466] width 107 height 41
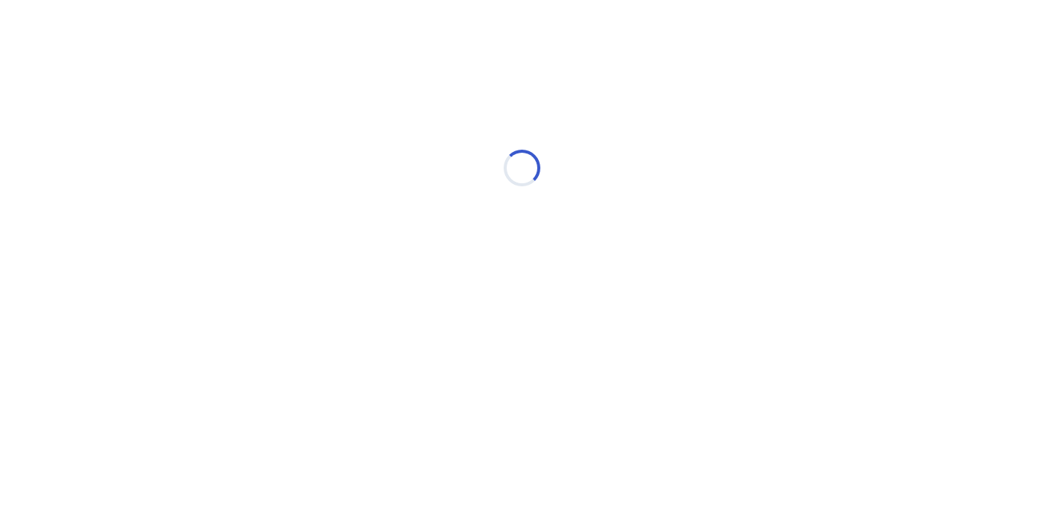
scroll to position [0, 0]
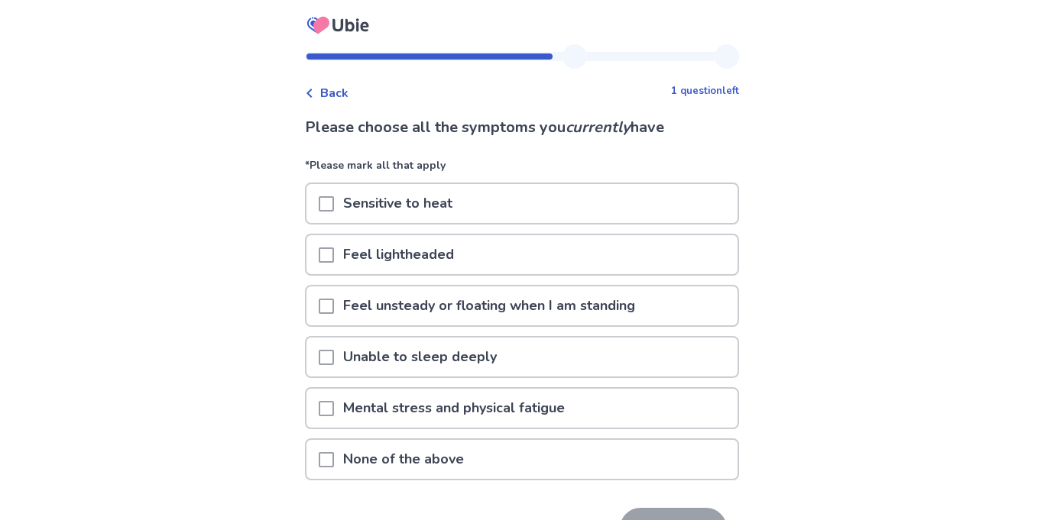
click at [650, 332] on div "Feel unsteady or floating when I am standing" at bounding box center [522, 310] width 434 height 51
click at [656, 358] on div "Unable to sleep deeply" at bounding box center [521, 357] width 431 height 39
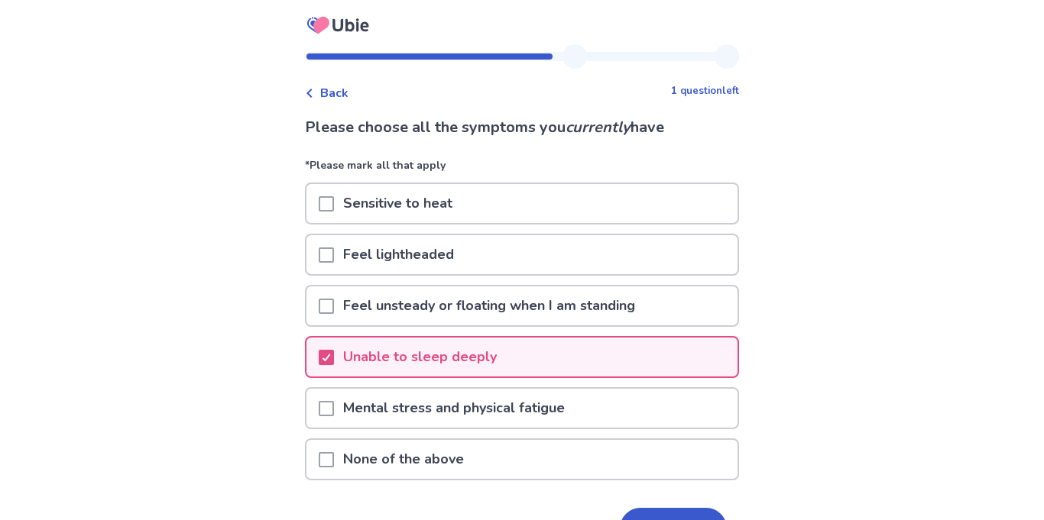
click at [610, 248] on div "Feel lightheaded" at bounding box center [521, 254] width 431 height 39
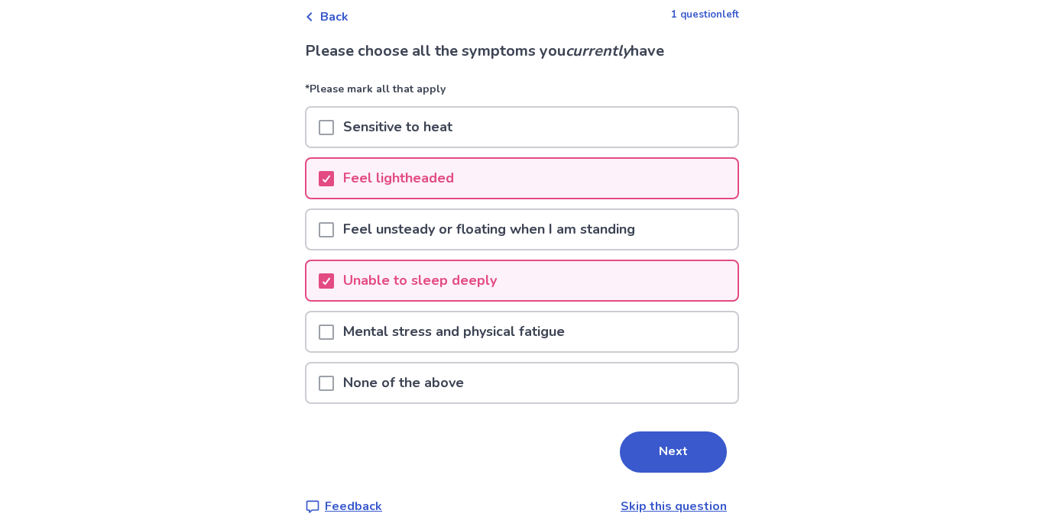
scroll to position [79, 0]
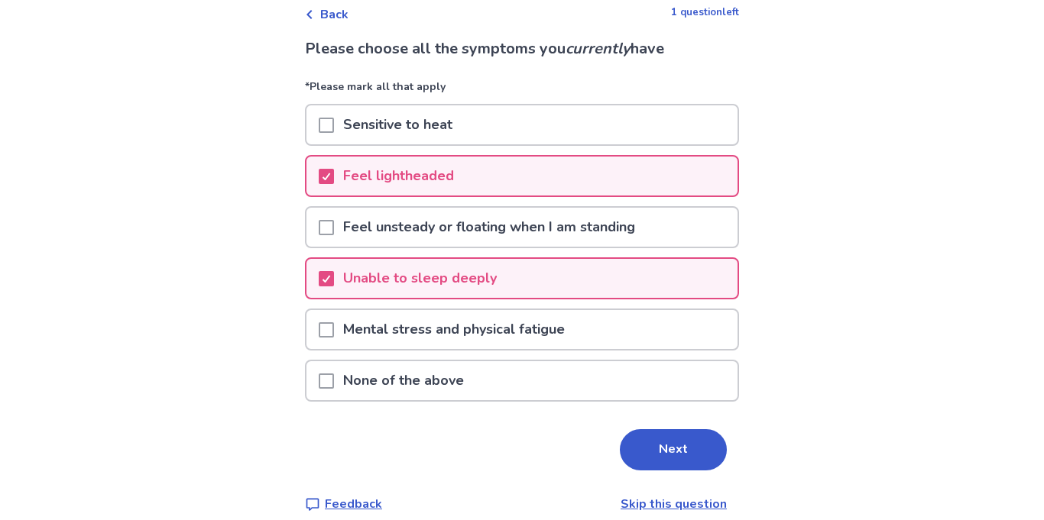
click at [658, 472] on div "Please choose all the symptoms you currently have *Please mark all that apply S…" at bounding box center [522, 275] width 434 height 476
click at [659, 454] on button "Next" at bounding box center [673, 450] width 107 height 41
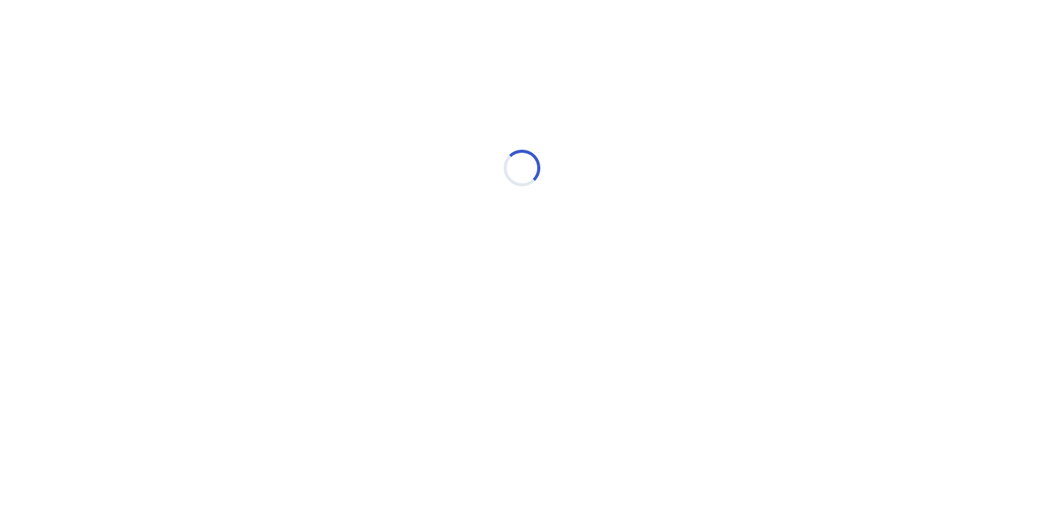
scroll to position [0, 0]
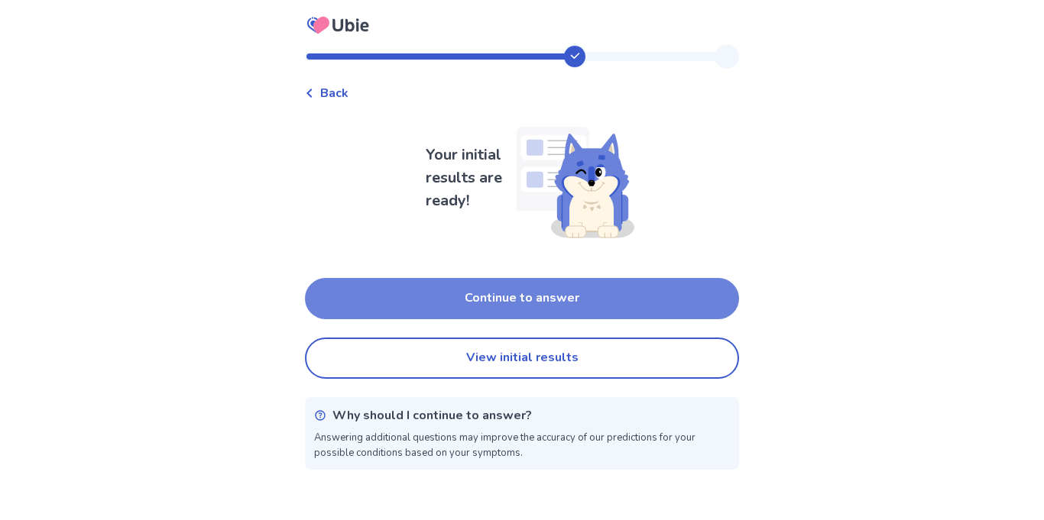
click at [653, 289] on button "Continue to answer" at bounding box center [522, 298] width 434 height 41
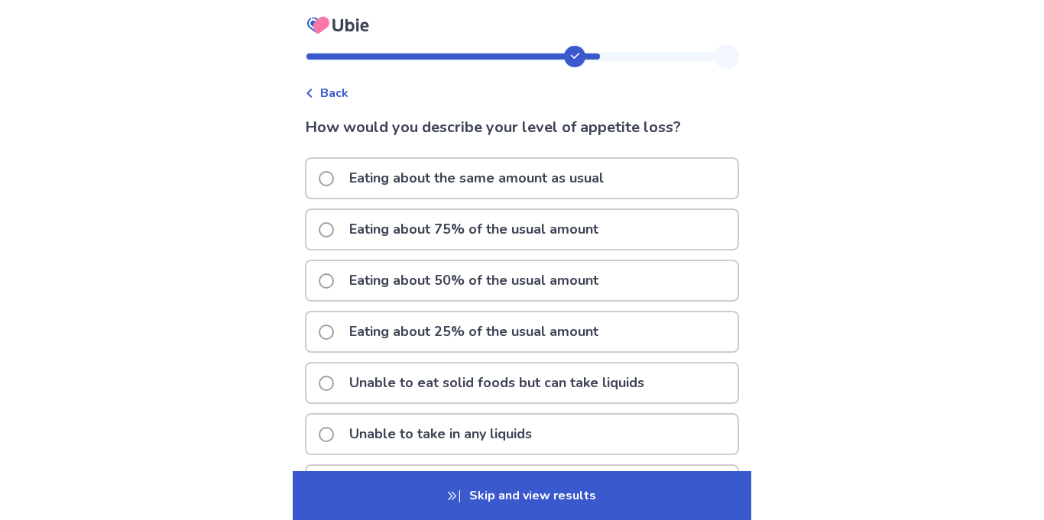
scroll to position [112, 0]
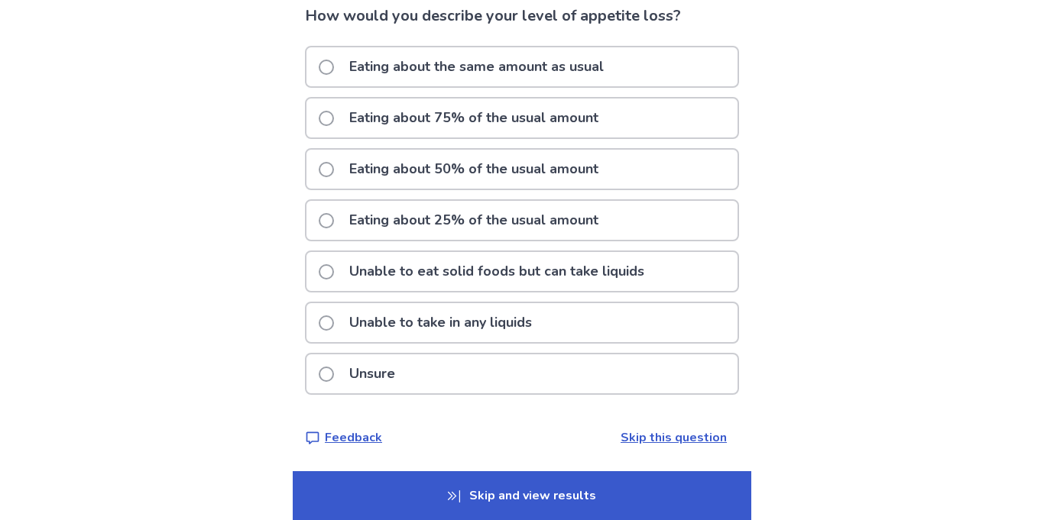
click at [588, 482] on p "Skip and view results" at bounding box center [522, 496] width 459 height 49
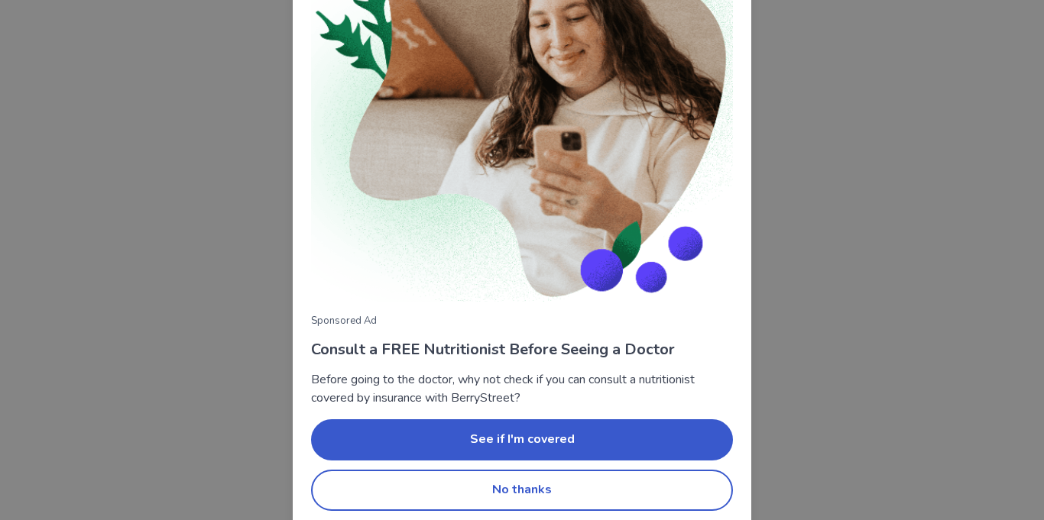
scroll to position [148, 0]
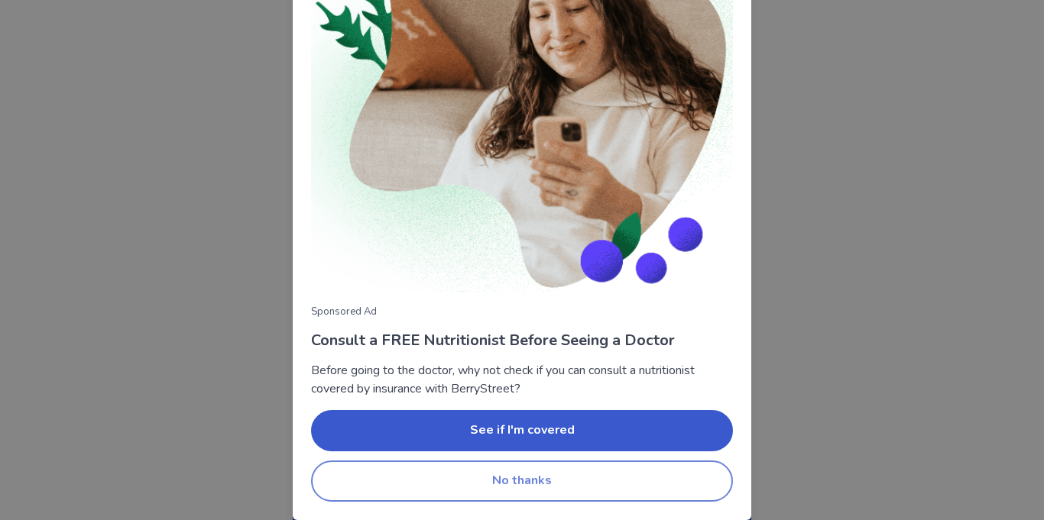
click at [570, 475] on button "No thanks" at bounding box center [522, 481] width 422 height 41
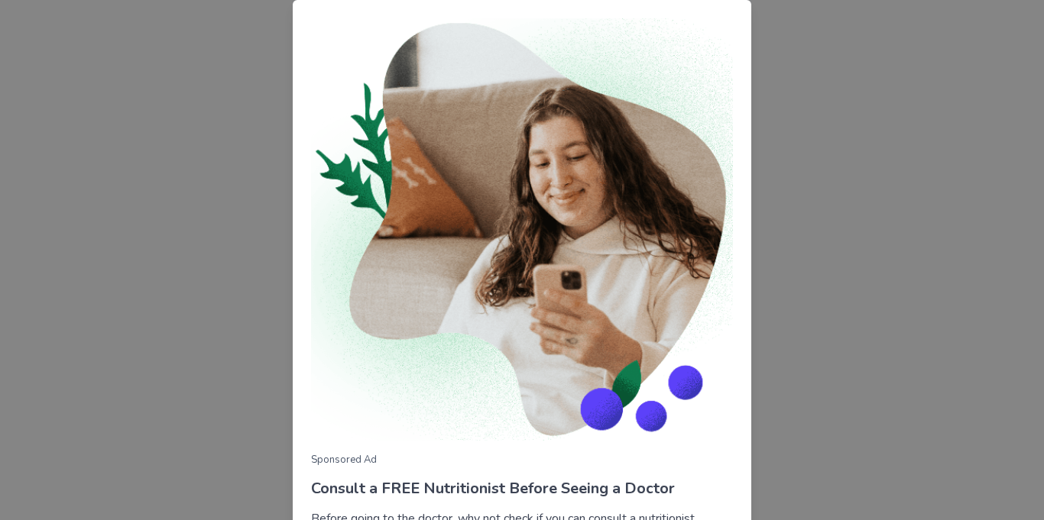
scroll to position [148, 0]
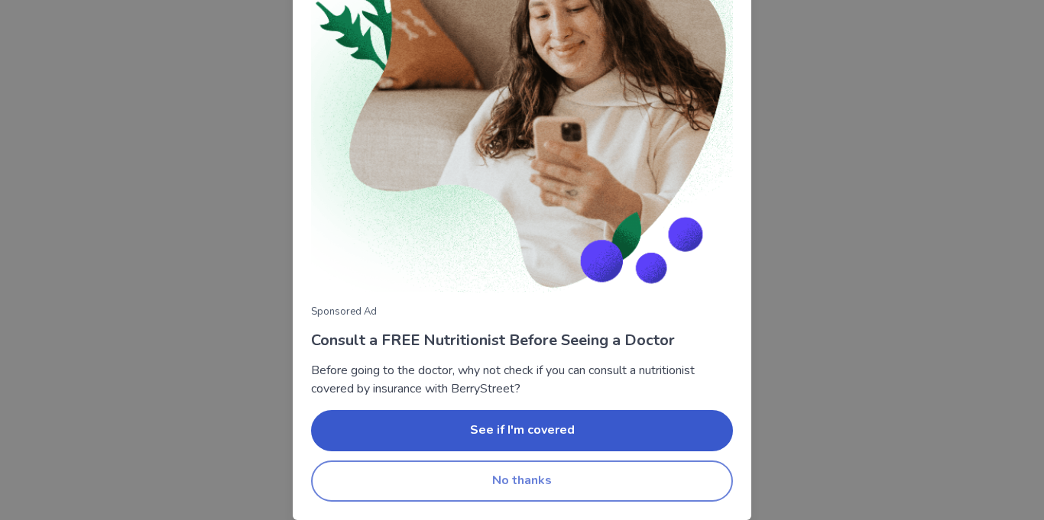
click at [583, 475] on button "No thanks" at bounding box center [522, 481] width 422 height 41
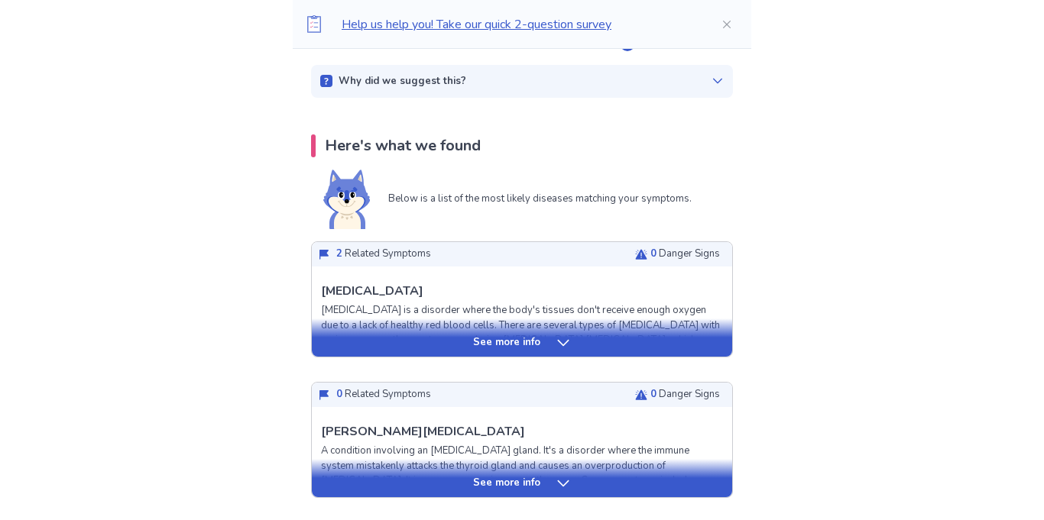
scroll to position [295, 0]
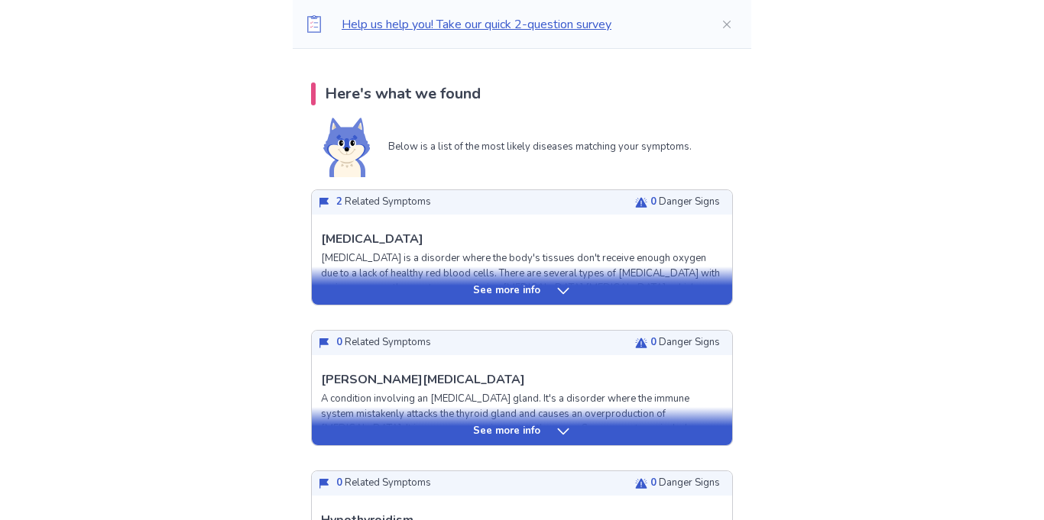
click at [558, 298] on icon at bounding box center [563, 291] width 15 height 15
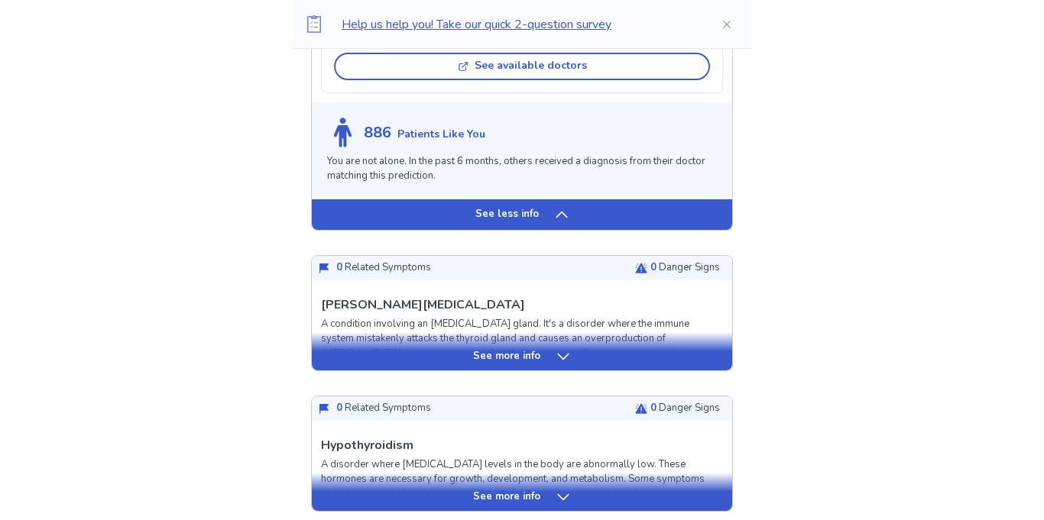
scroll to position [1289, 0]
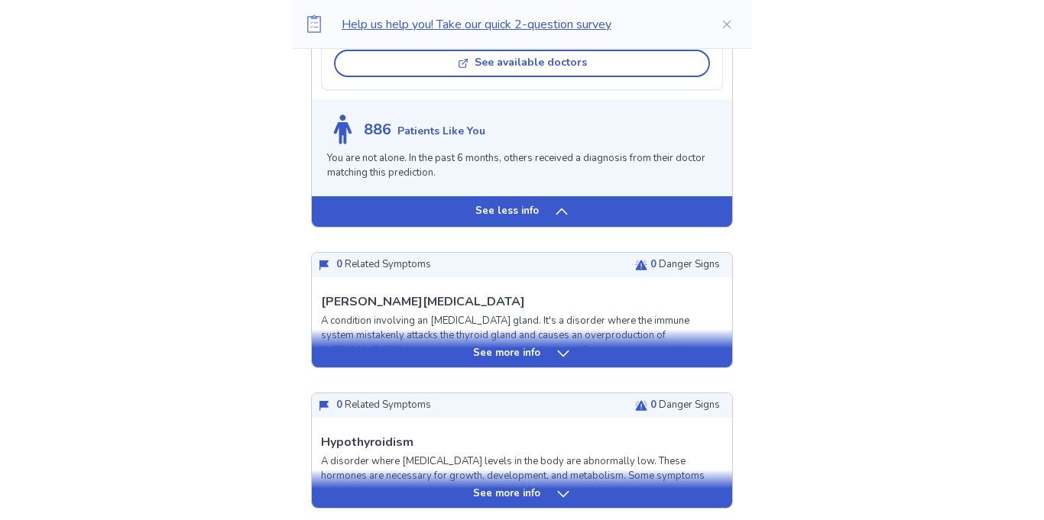
click at [537, 361] on p "See more info" at bounding box center [506, 353] width 67 height 15
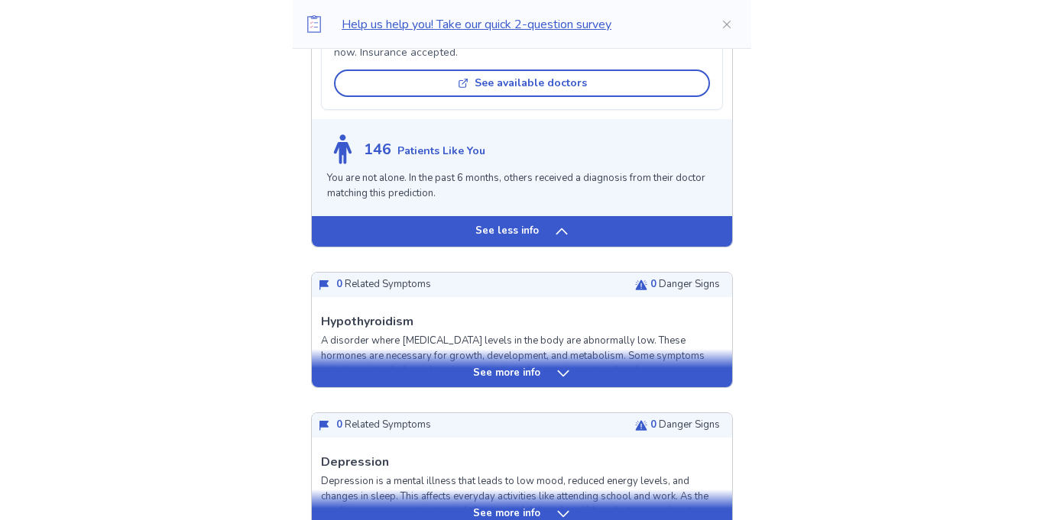
scroll to position [2291, 0]
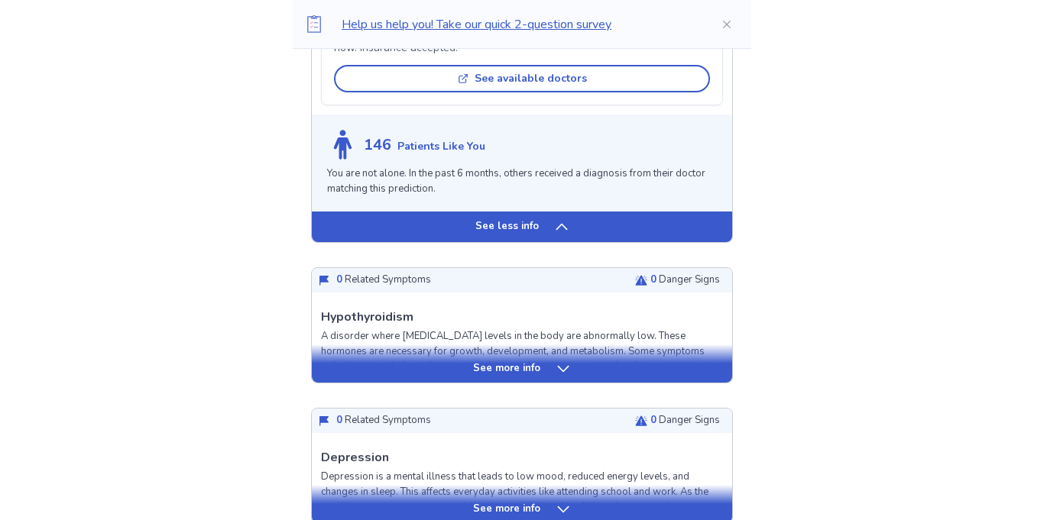
click at [536, 377] on p "See more info" at bounding box center [506, 368] width 67 height 15
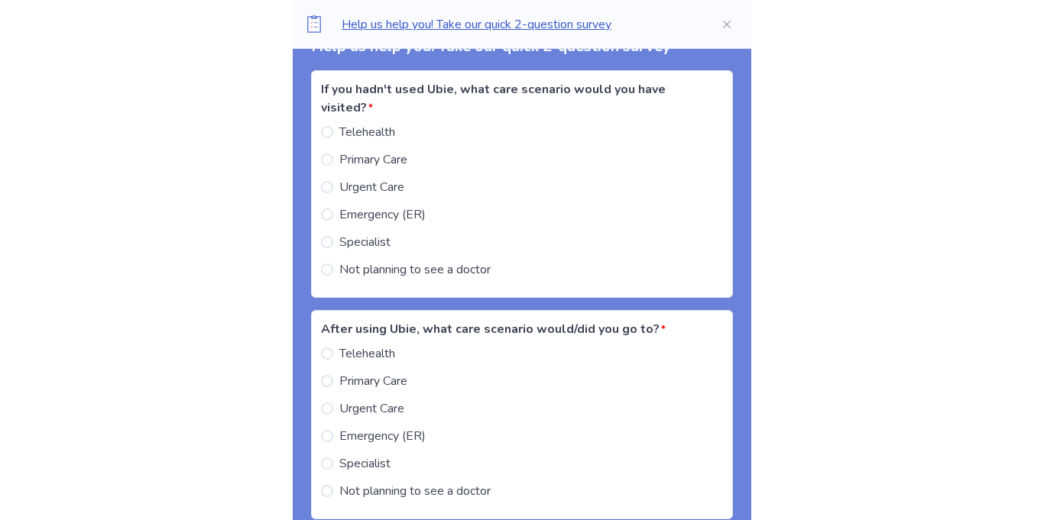
scroll to position [4276, 0]
